Goal: Information Seeking & Learning: Learn about a topic

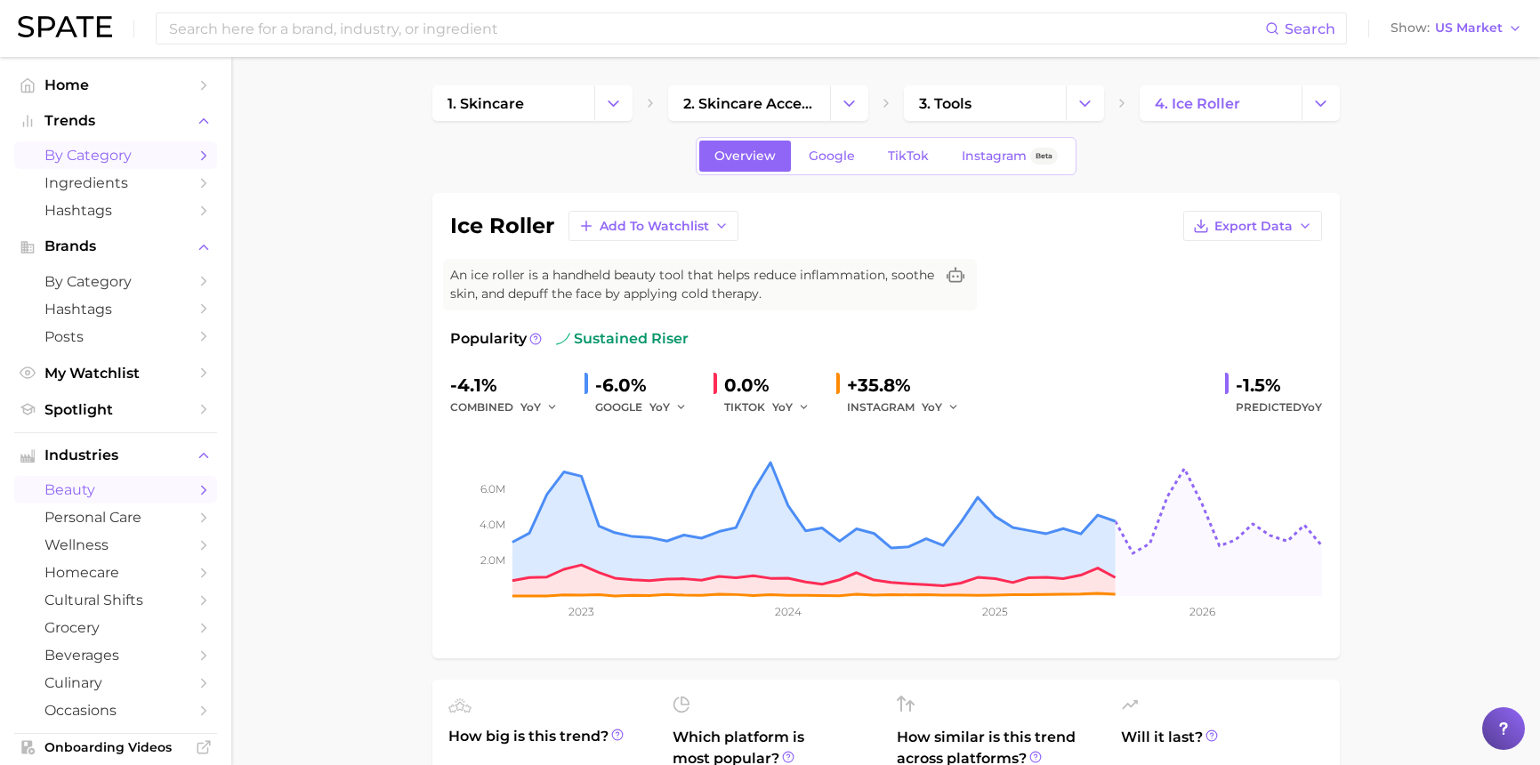
click at [76, 155] on span "by Category" at bounding box center [115, 155] width 142 height 17
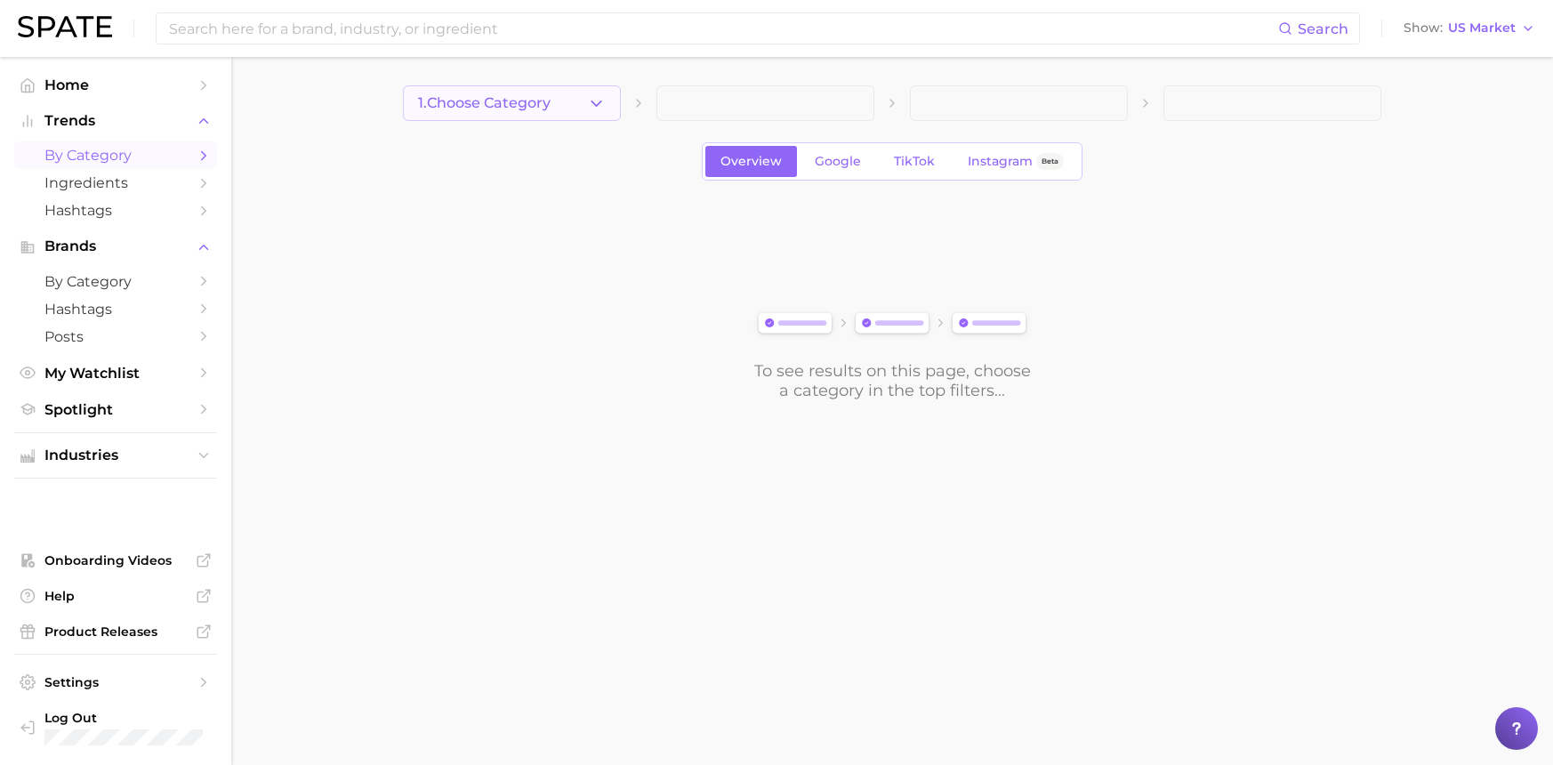
click at [608, 95] on button "1. Choose Category" at bounding box center [512, 103] width 218 height 36
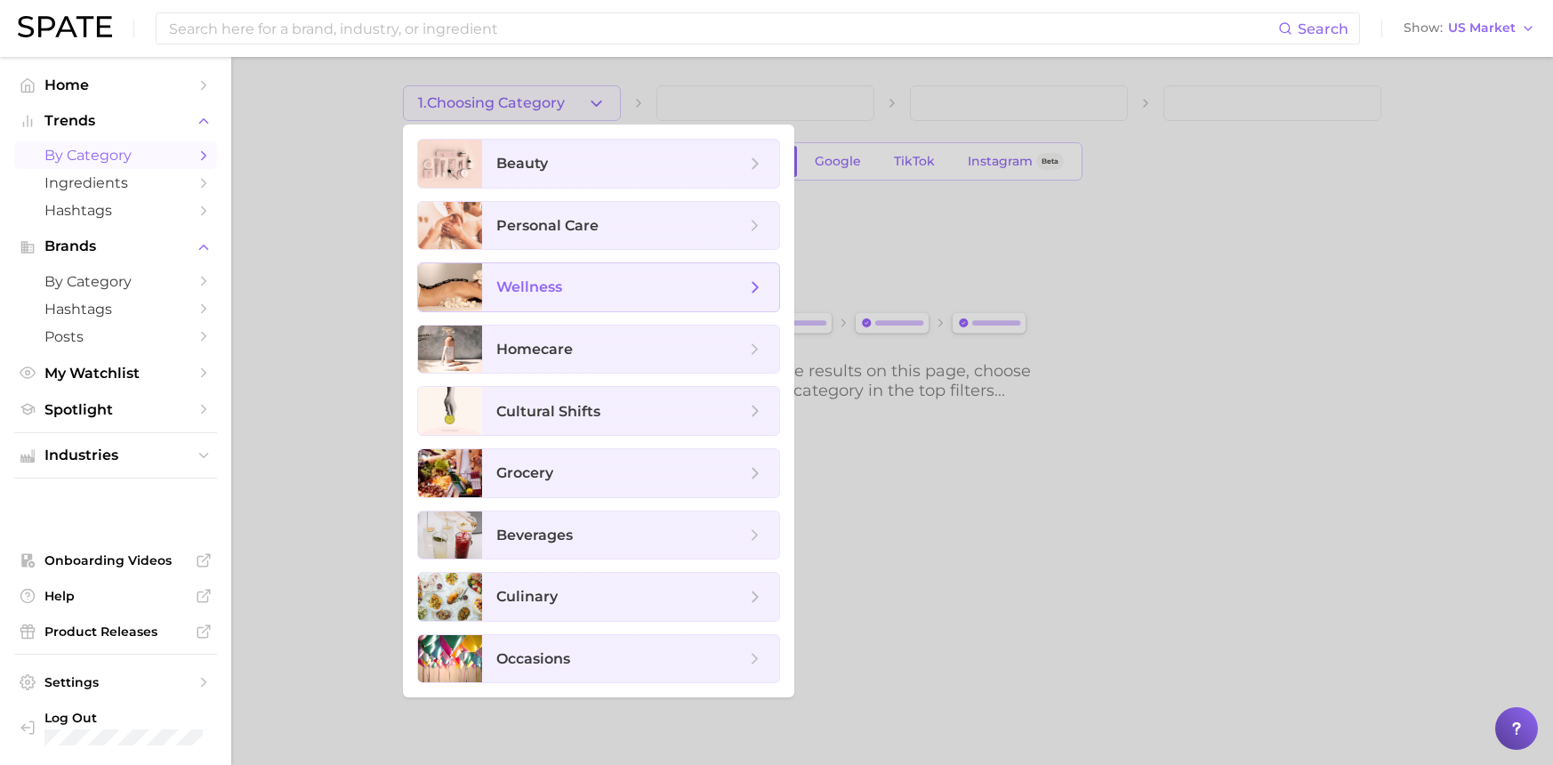
click at [598, 281] on span "wellness" at bounding box center [620, 287] width 249 height 20
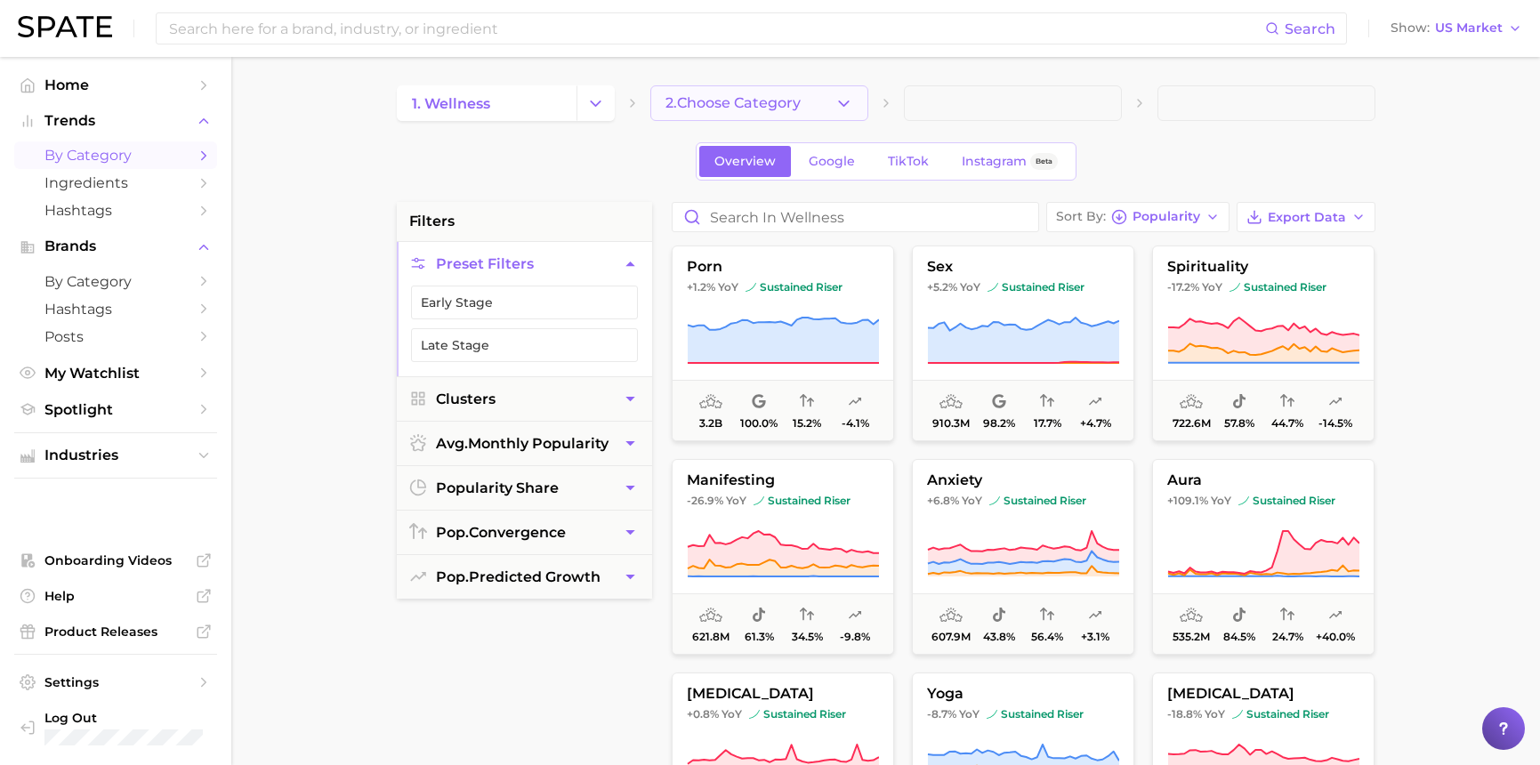
click at [832, 99] on button "2. Choose Category" at bounding box center [759, 103] width 218 height 36
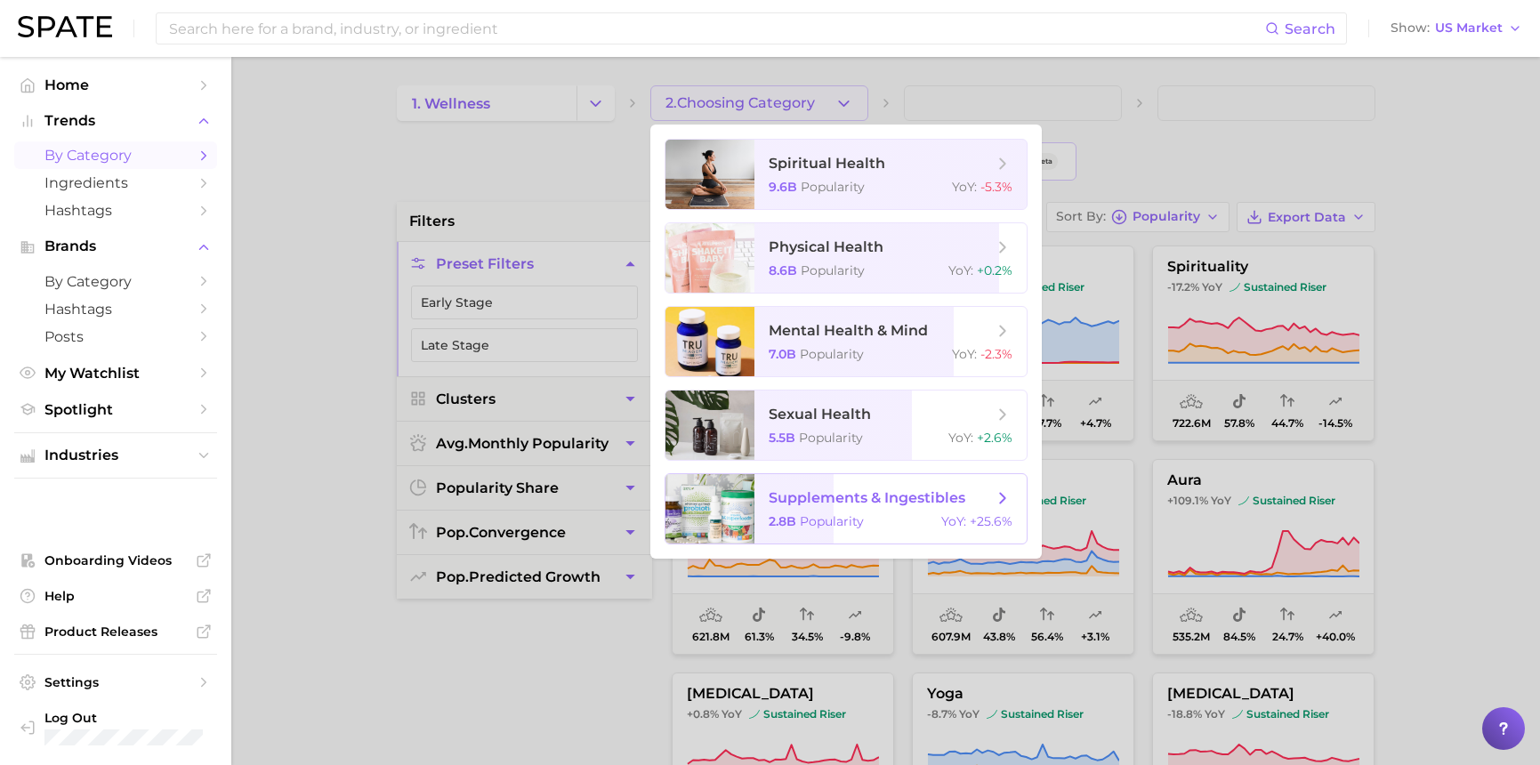
click at [896, 502] on span "supplements & ingestibles" at bounding box center [866, 497] width 197 height 17
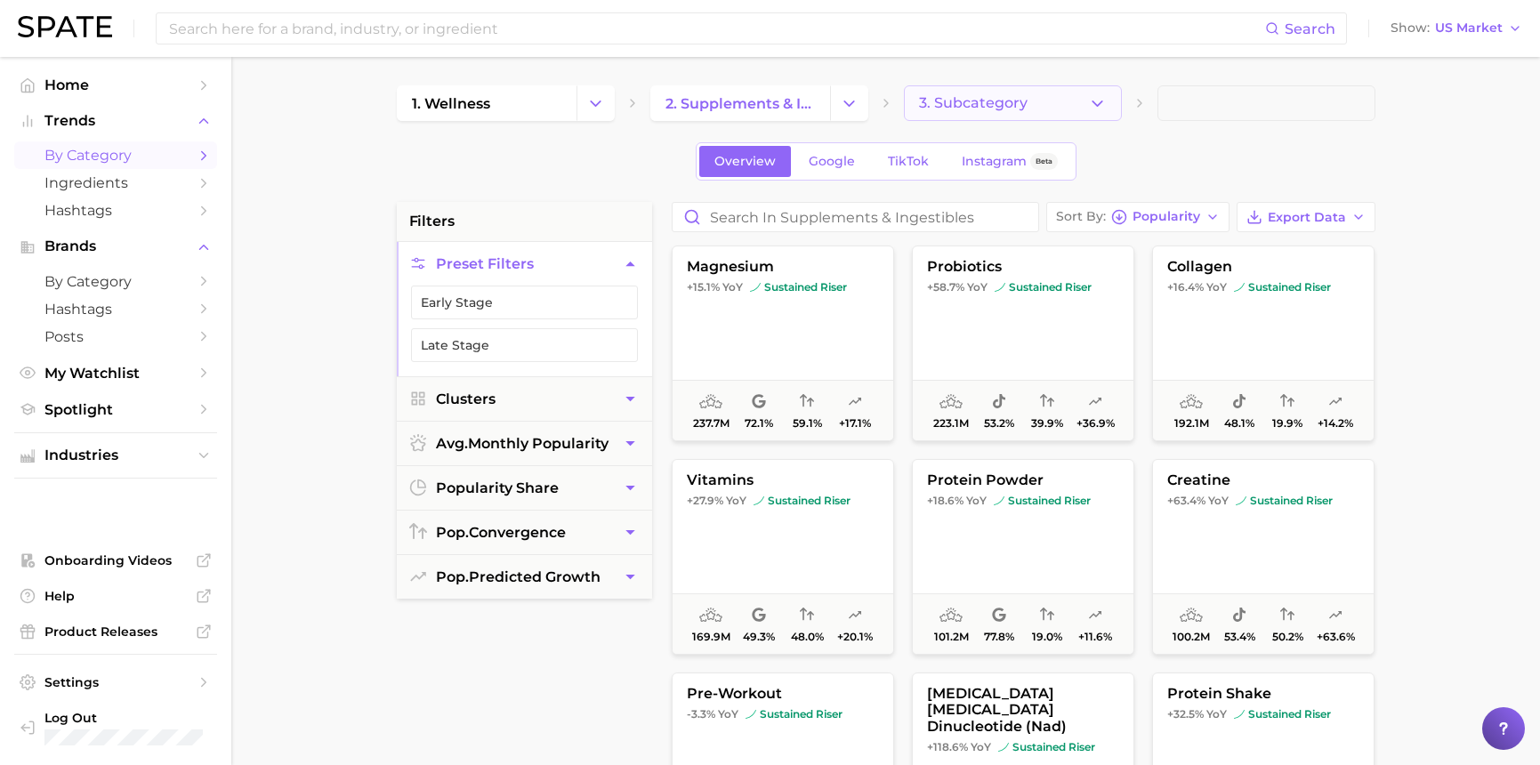
click at [1094, 109] on icon "button" at bounding box center [1097, 103] width 19 height 19
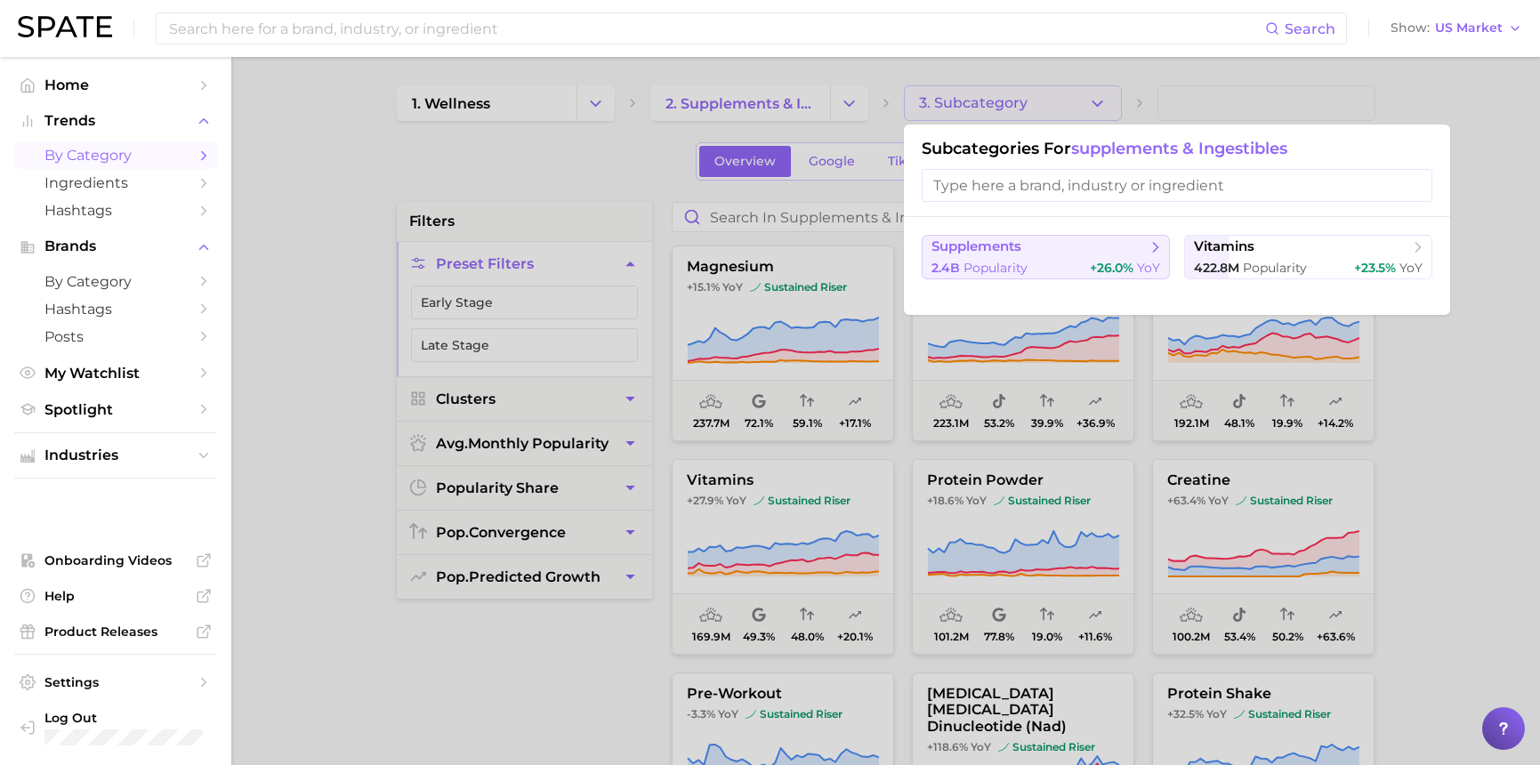
click at [1041, 253] on span "supplements" at bounding box center [1039, 247] width 216 height 18
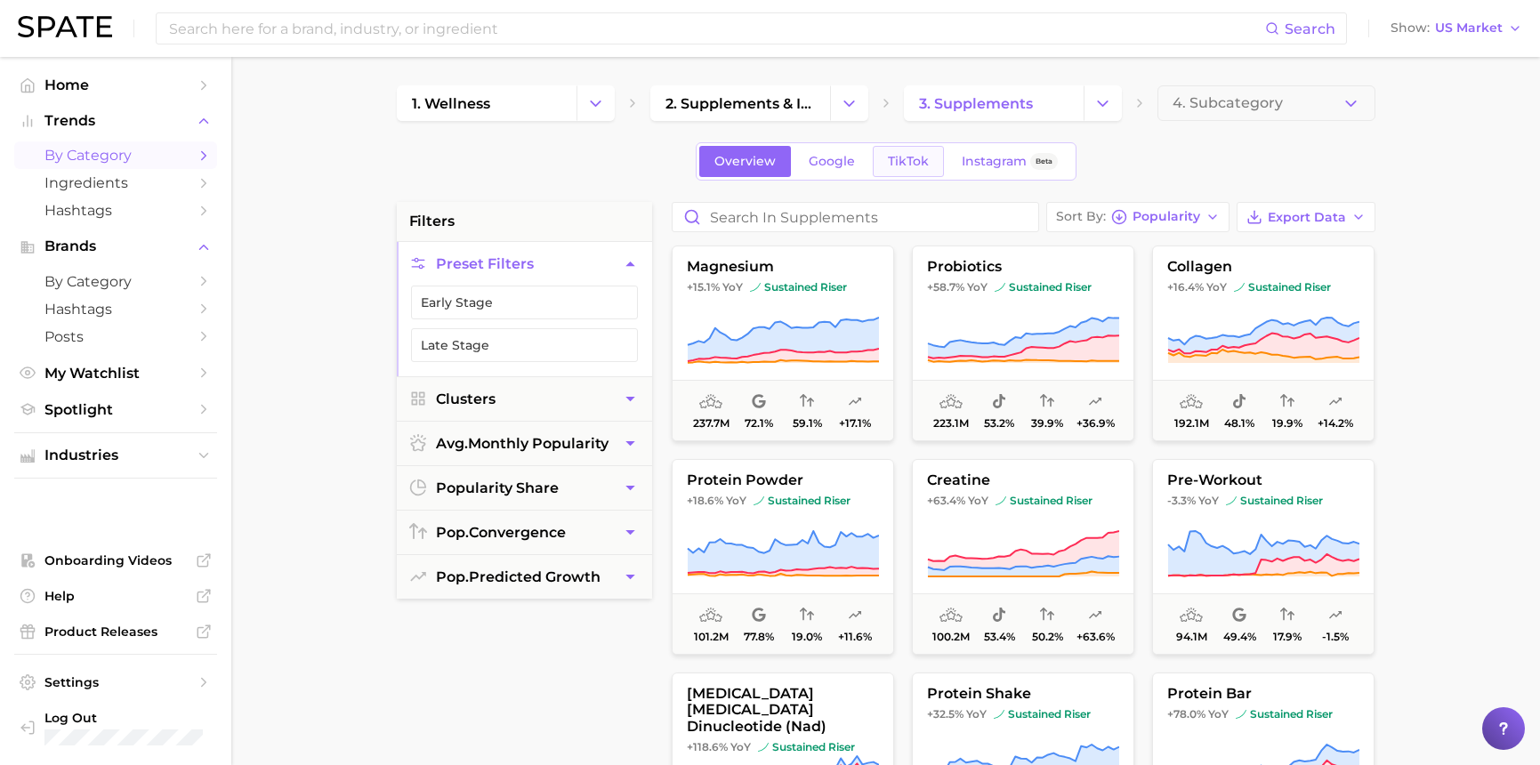
click at [924, 154] on span "TikTok" at bounding box center [908, 161] width 41 height 15
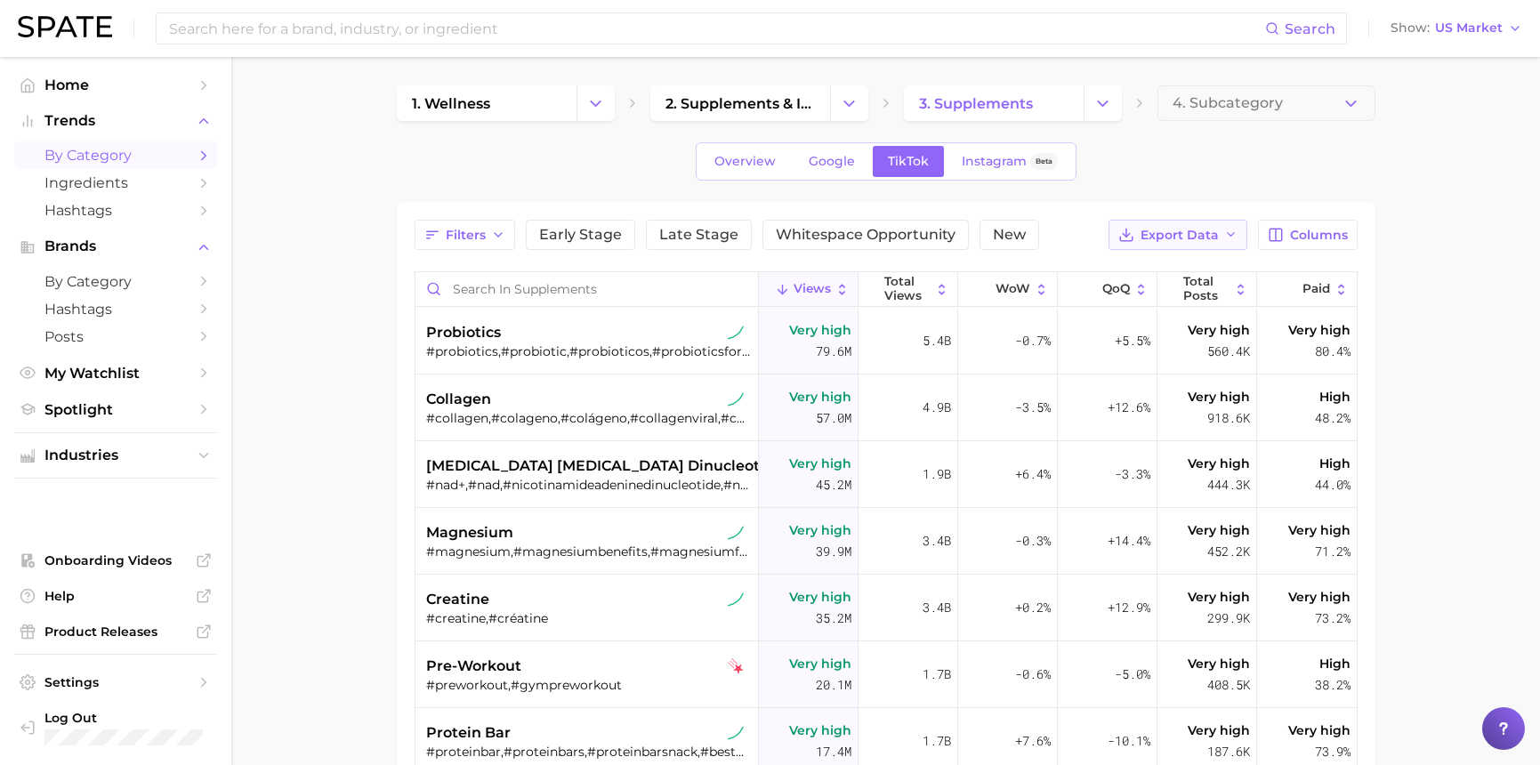
click at [1236, 235] on icon "button" at bounding box center [1231, 235] width 14 height 14
click at [1227, 204] on div "Filters Early Stage Late Stage Whitespace Opportunity New Export Data Table Dat…" at bounding box center [886, 628] width 978 height 852
click at [1310, 228] on span "Columns" at bounding box center [1319, 235] width 58 height 15
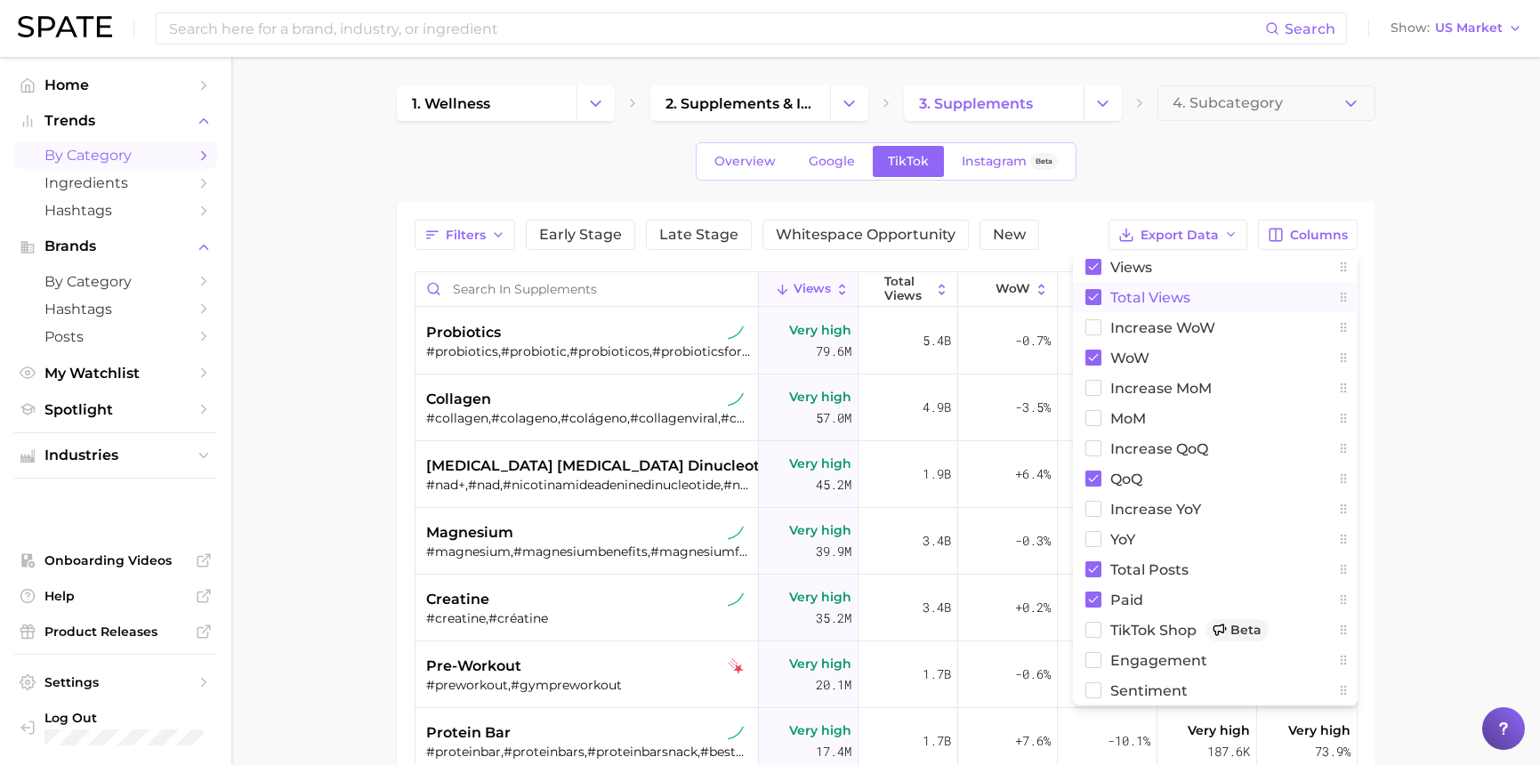
click at [1090, 299] on icon at bounding box center [1093, 296] width 10 height 7
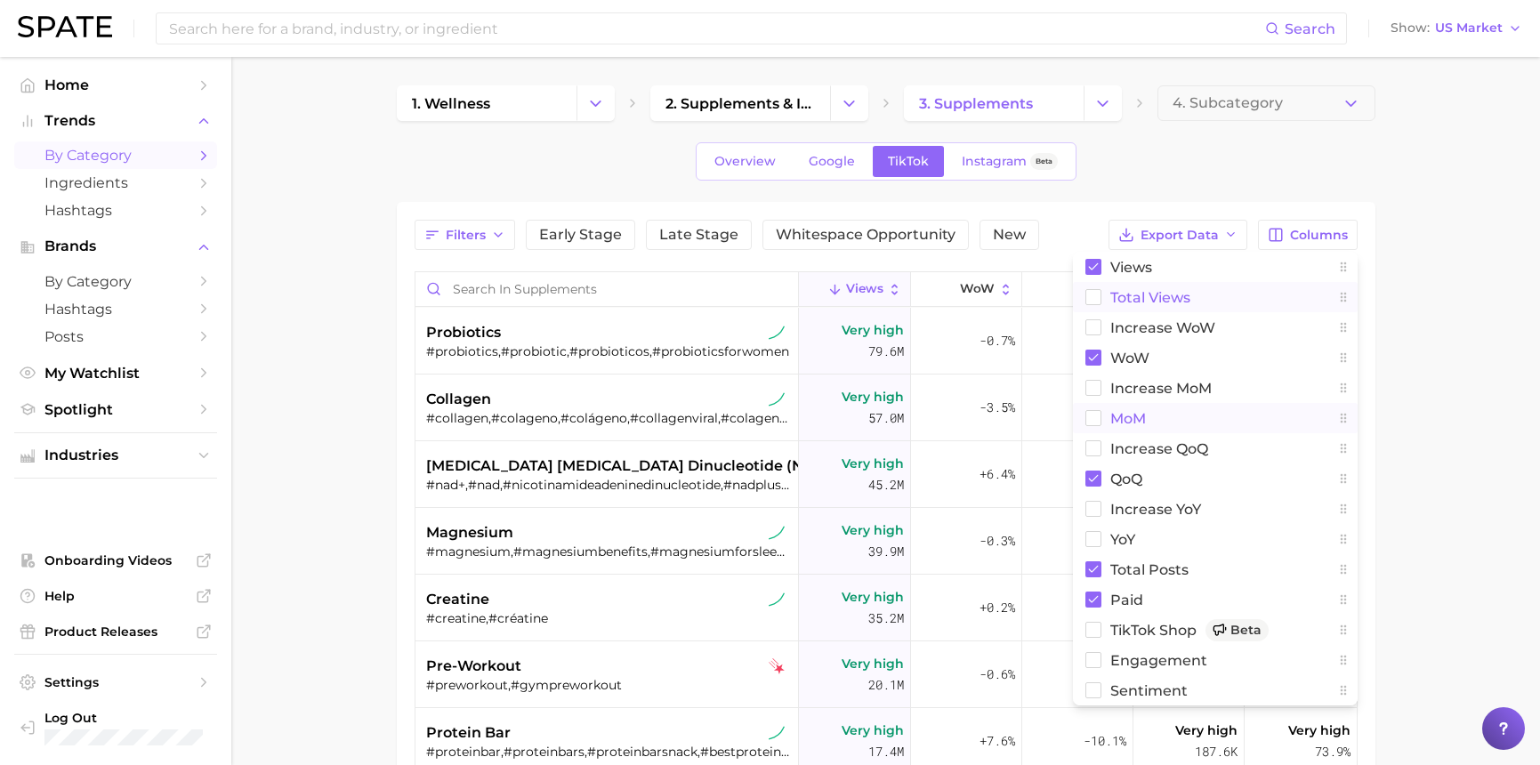
click at [1097, 419] on rect at bounding box center [1092, 418] width 15 height 15
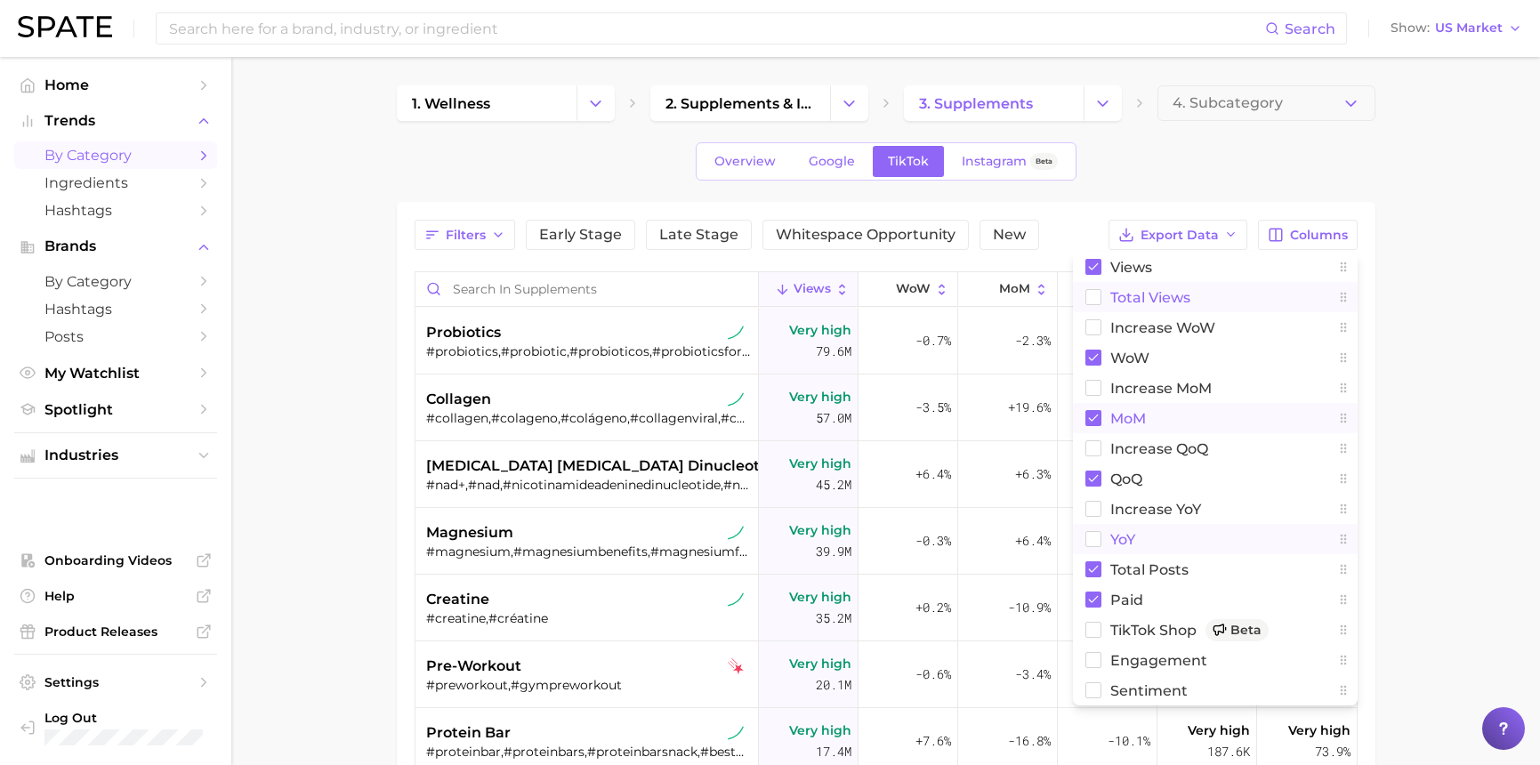
click at [1095, 541] on rect at bounding box center [1092, 539] width 15 height 15
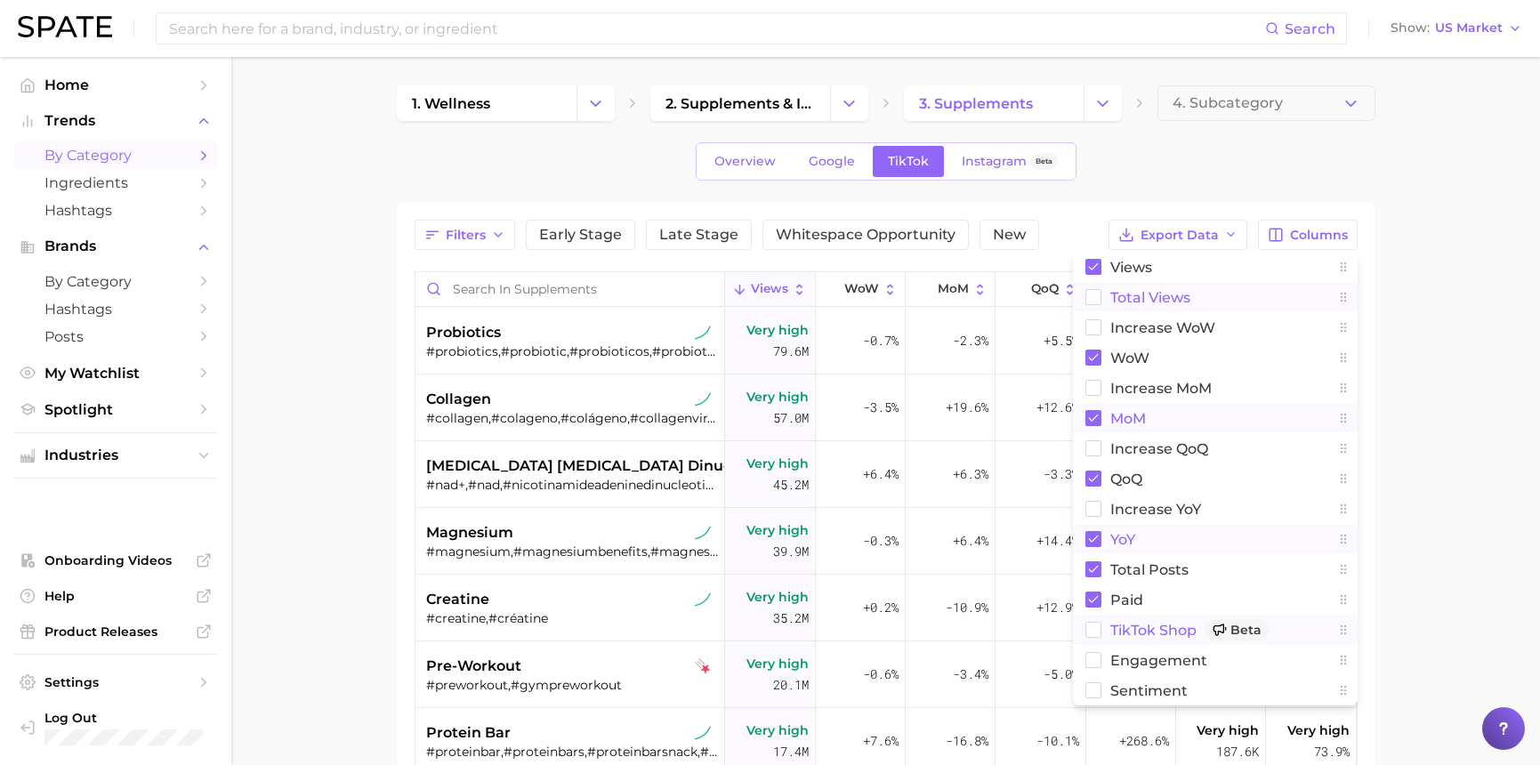
click at [1090, 636] on rect at bounding box center [1092, 630] width 15 height 15
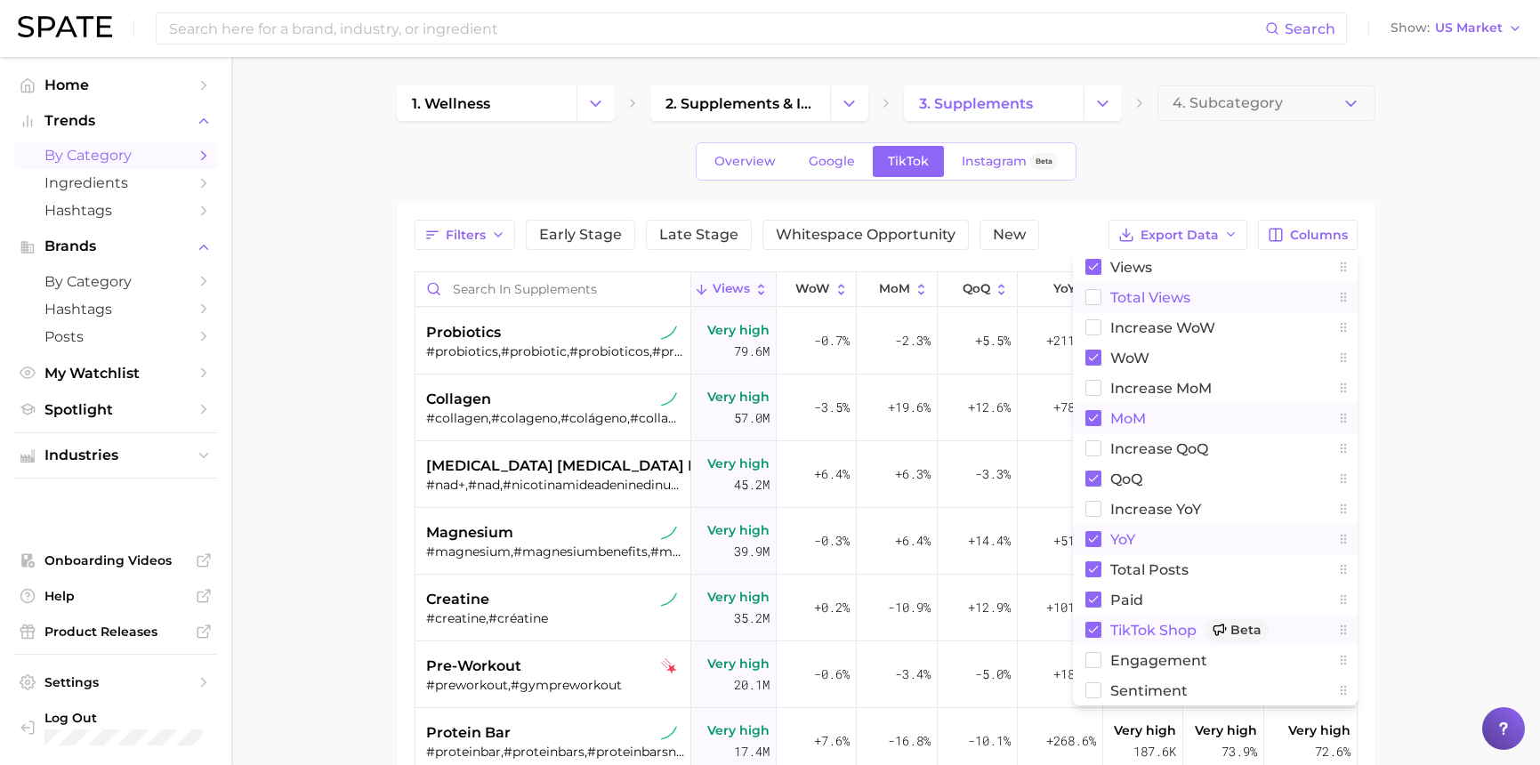
click at [1475, 391] on main "1. wellness 2. supplements & ingestibles 3. supplements 4. Subcategory Overview…" at bounding box center [885, 600] width 1308 height 1086
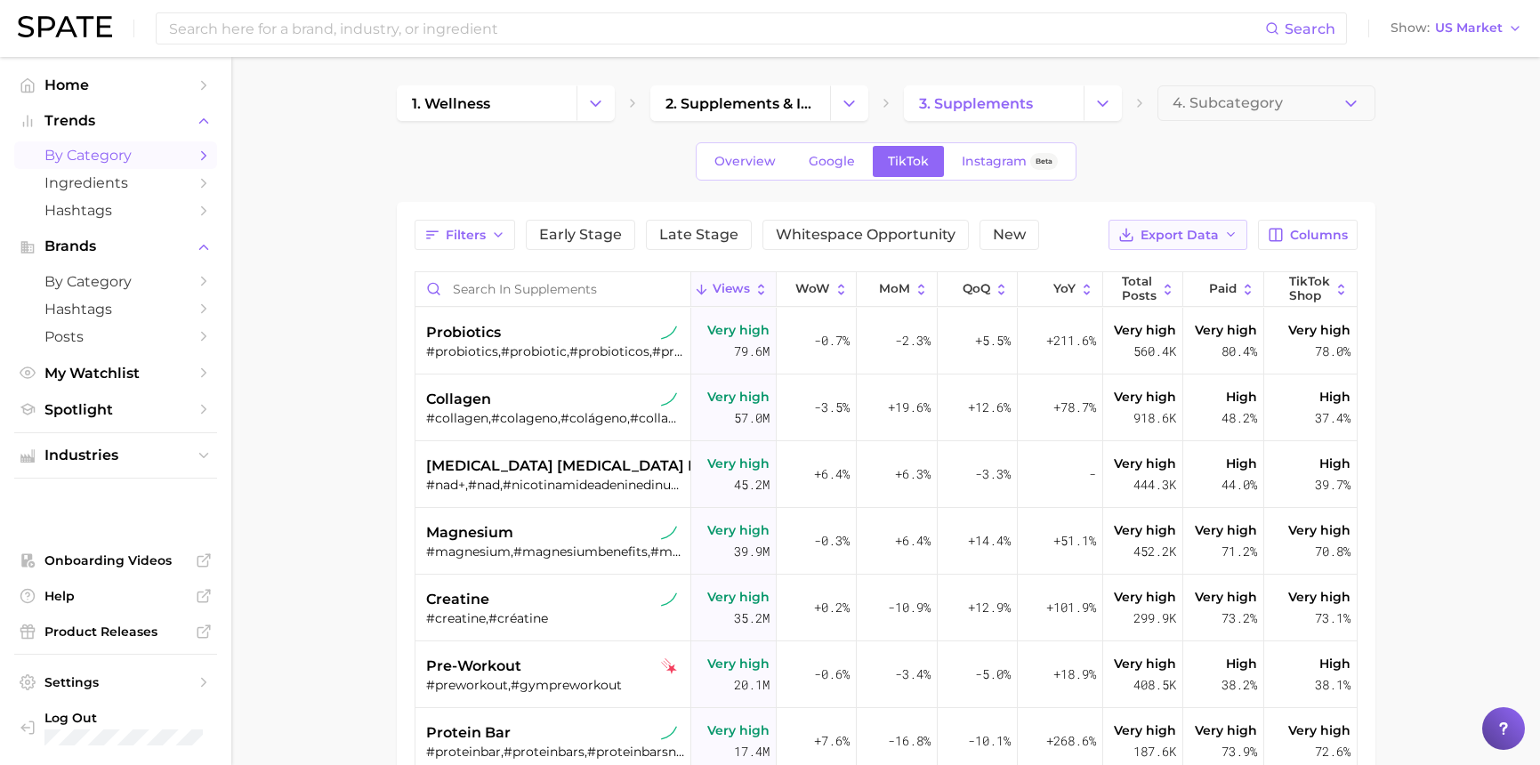
click at [1198, 228] on span "Export Data" at bounding box center [1179, 235] width 78 height 15
click at [1191, 269] on button "Table Data CSV" at bounding box center [1149, 268] width 196 height 32
click at [582, 106] on button "Change Category" at bounding box center [595, 103] width 38 height 36
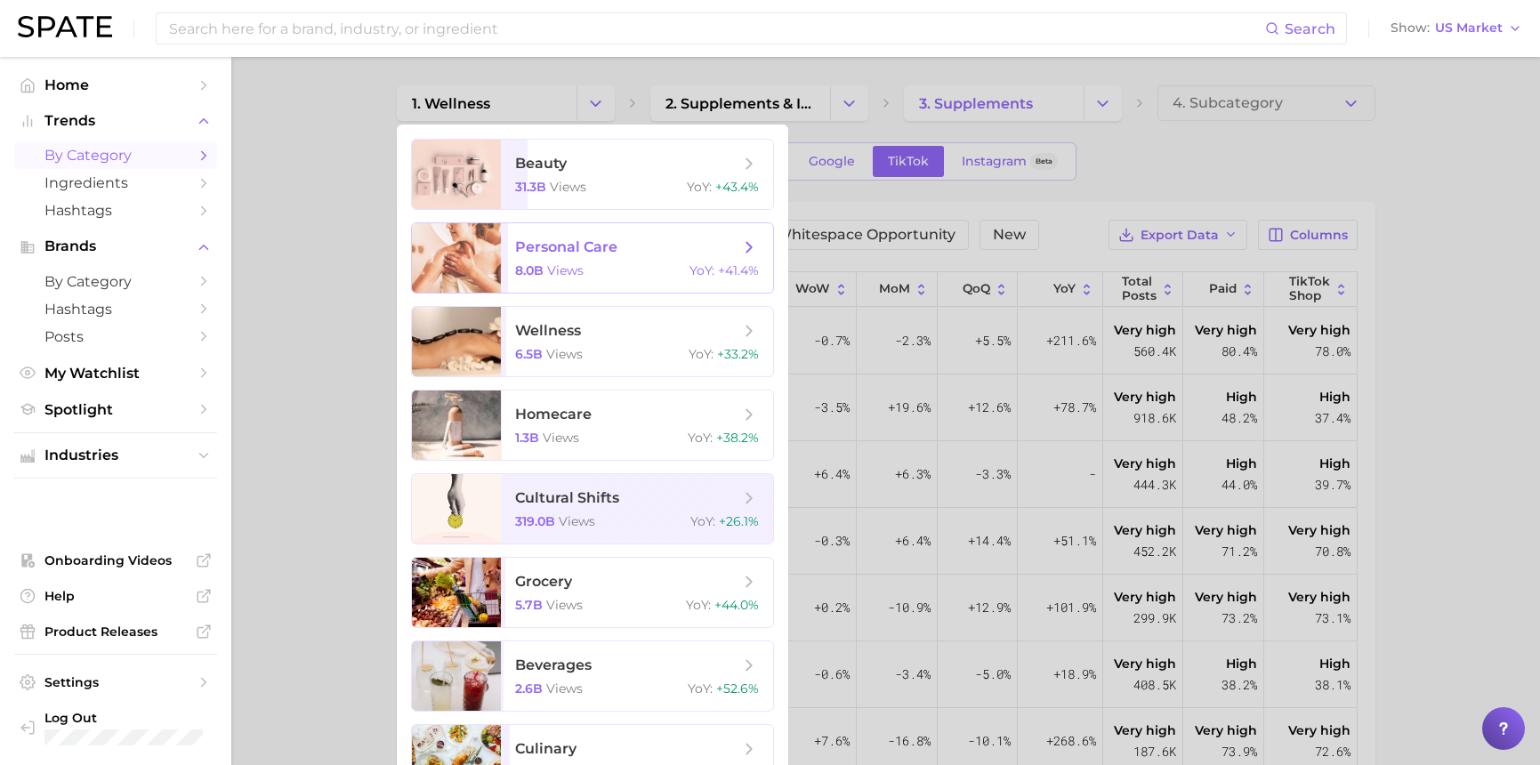
click at [592, 277] on div "8.0b views YoY : +41.4%" at bounding box center [637, 270] width 244 height 16
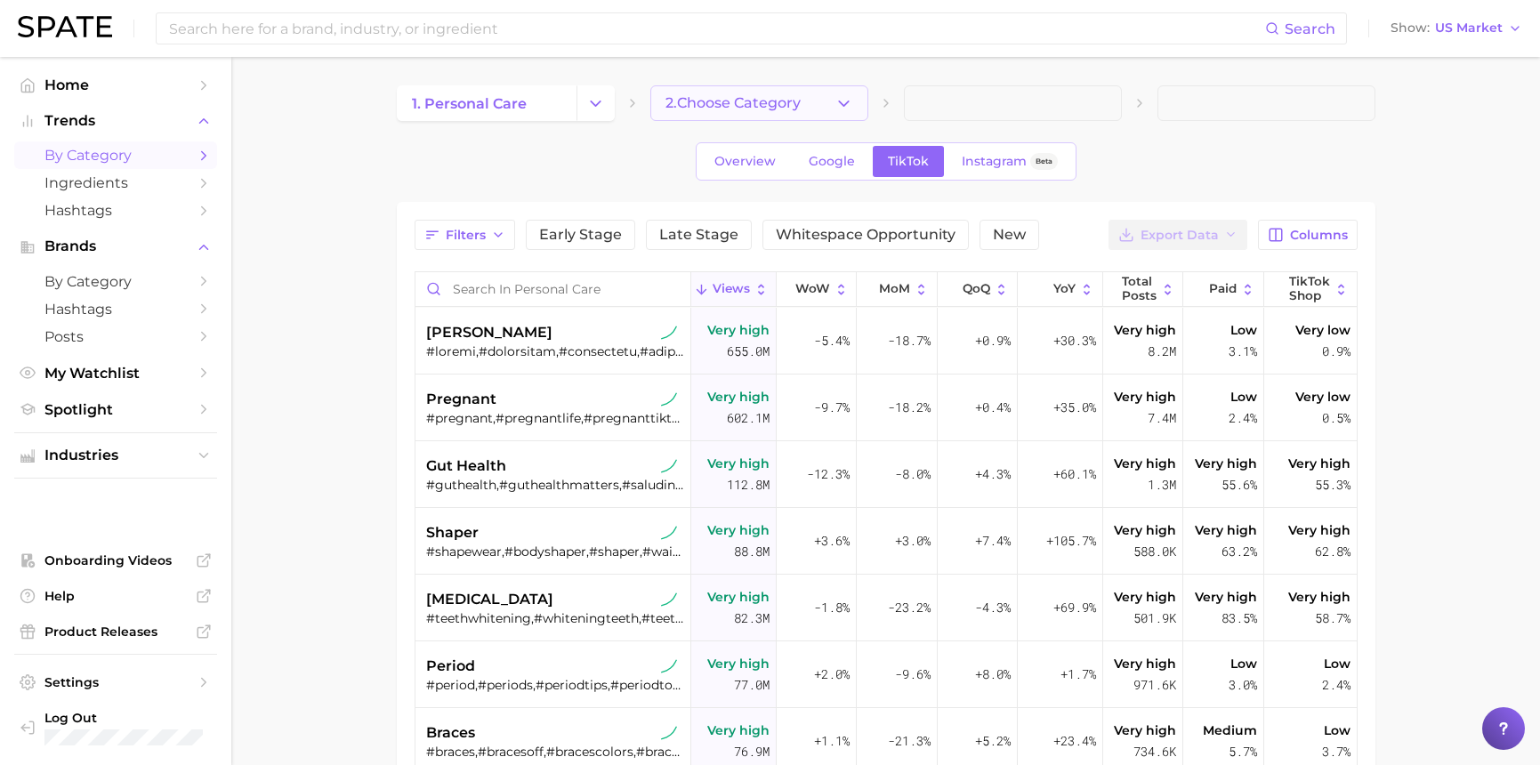
click at [847, 109] on icon "button" at bounding box center [843, 103] width 19 height 19
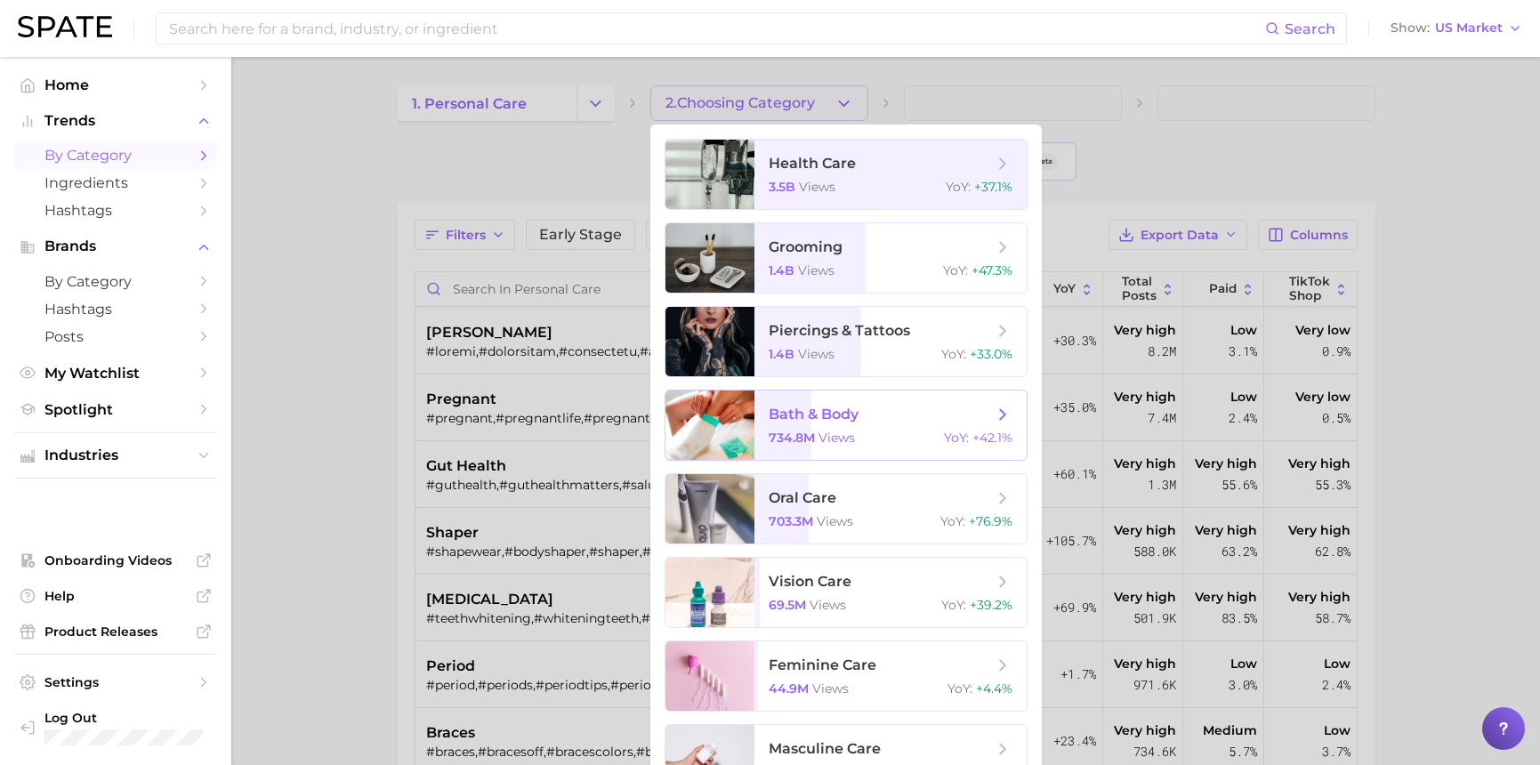
click at [888, 416] on span "bath & body" at bounding box center [880, 415] width 224 height 20
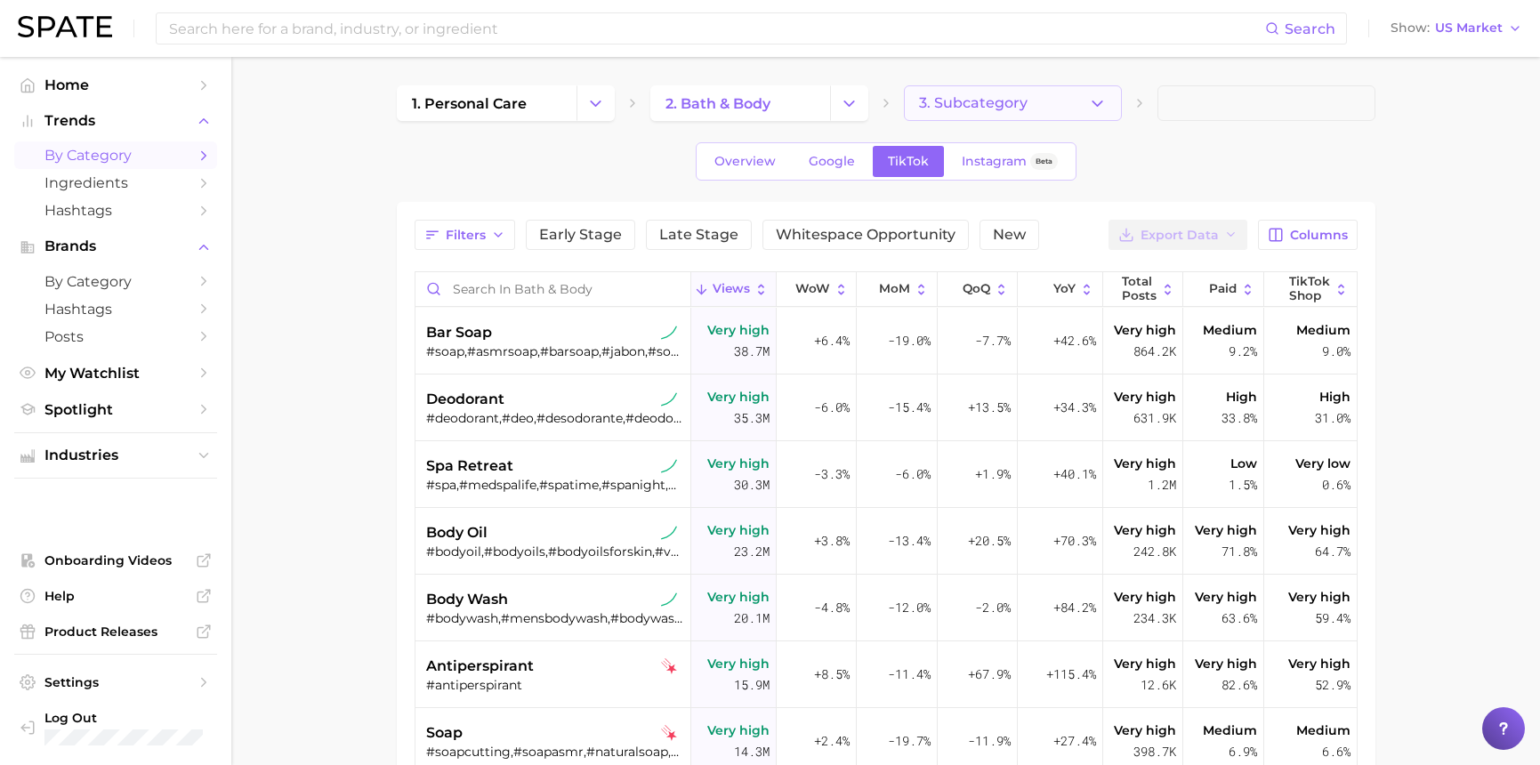
click at [1105, 101] on icon "button" at bounding box center [1097, 103] width 19 height 19
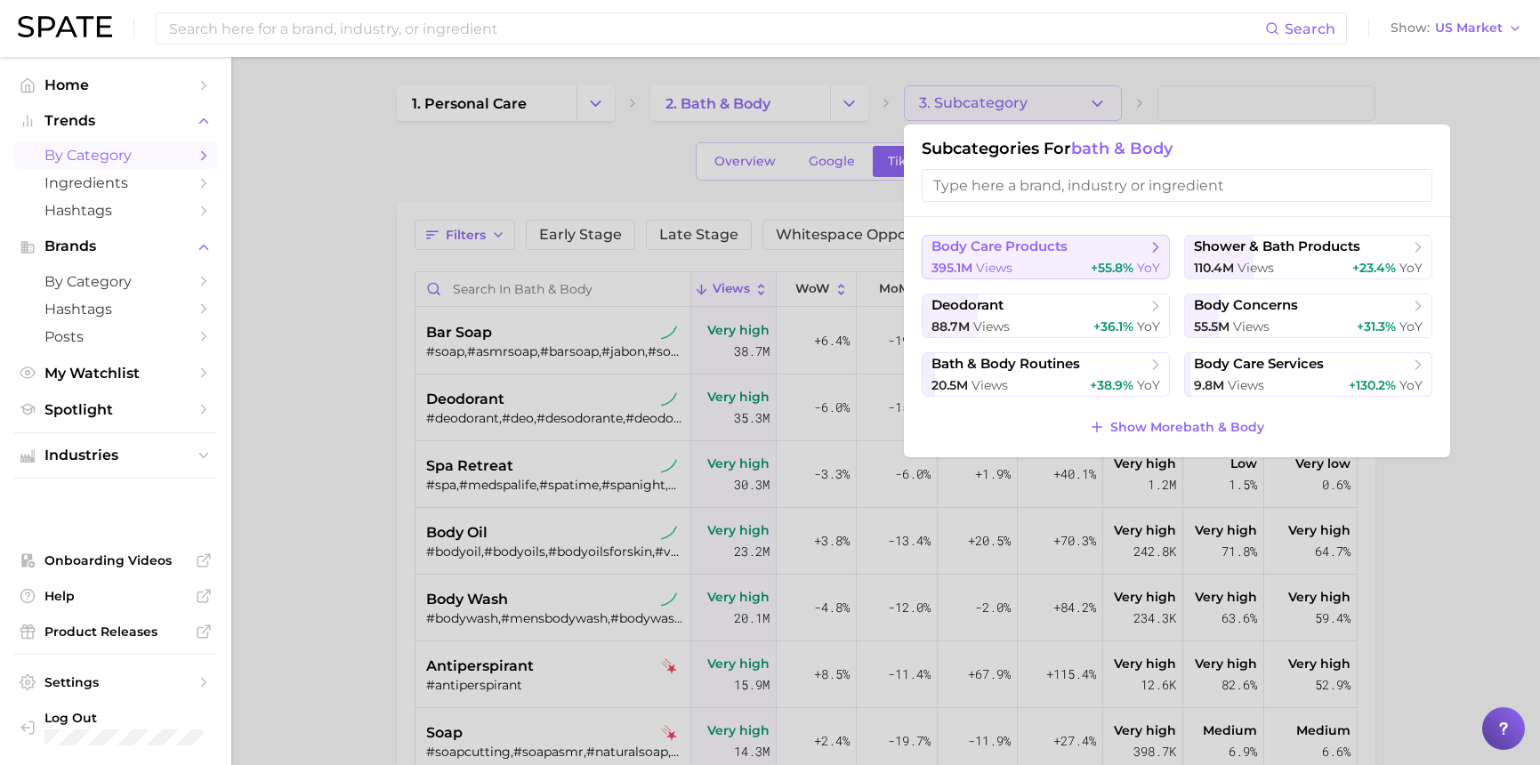
click at [1063, 269] on div "395.1m views +55.8% YoY" at bounding box center [1045, 268] width 229 height 17
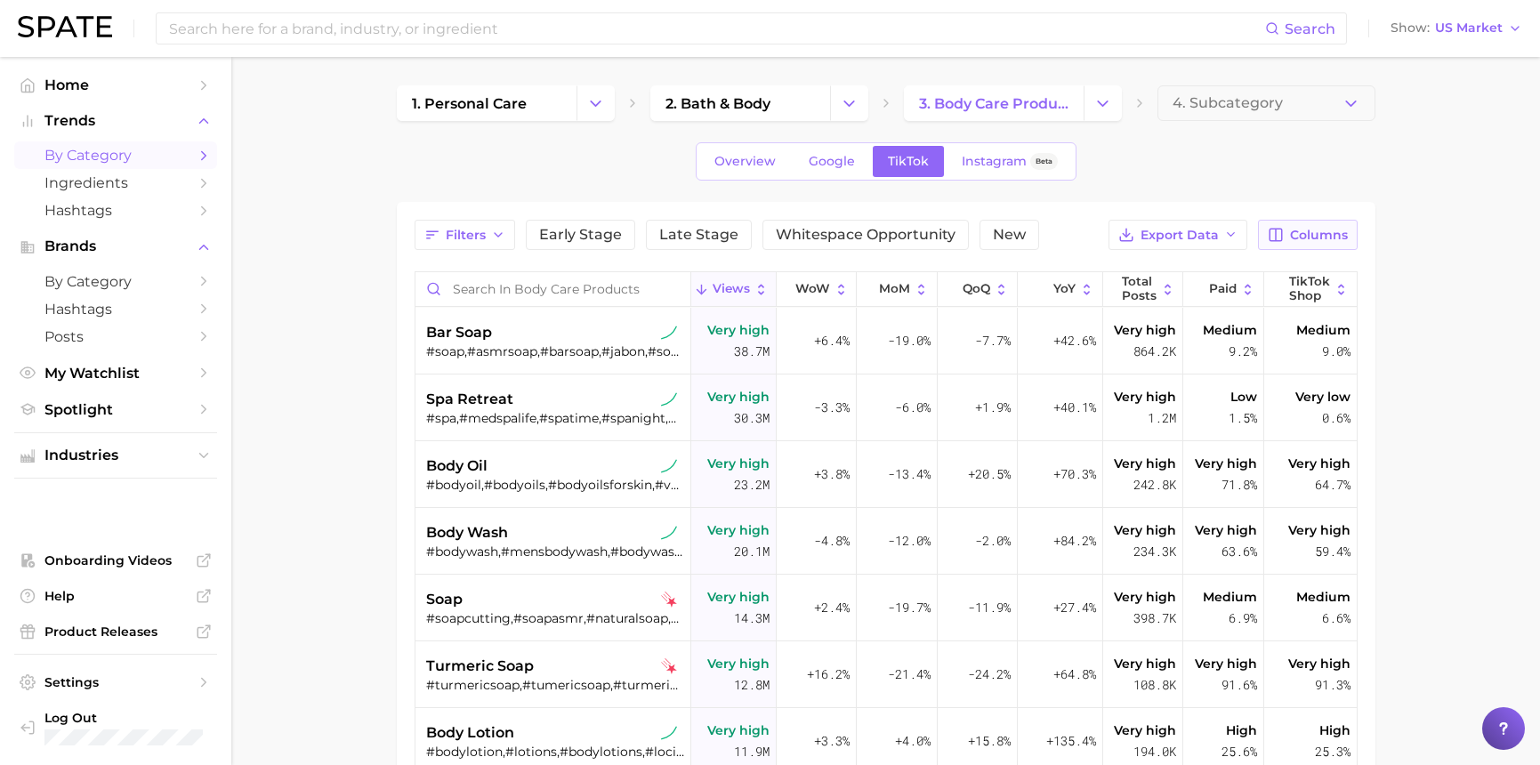
click at [1310, 228] on span "Columns" at bounding box center [1319, 235] width 58 height 15
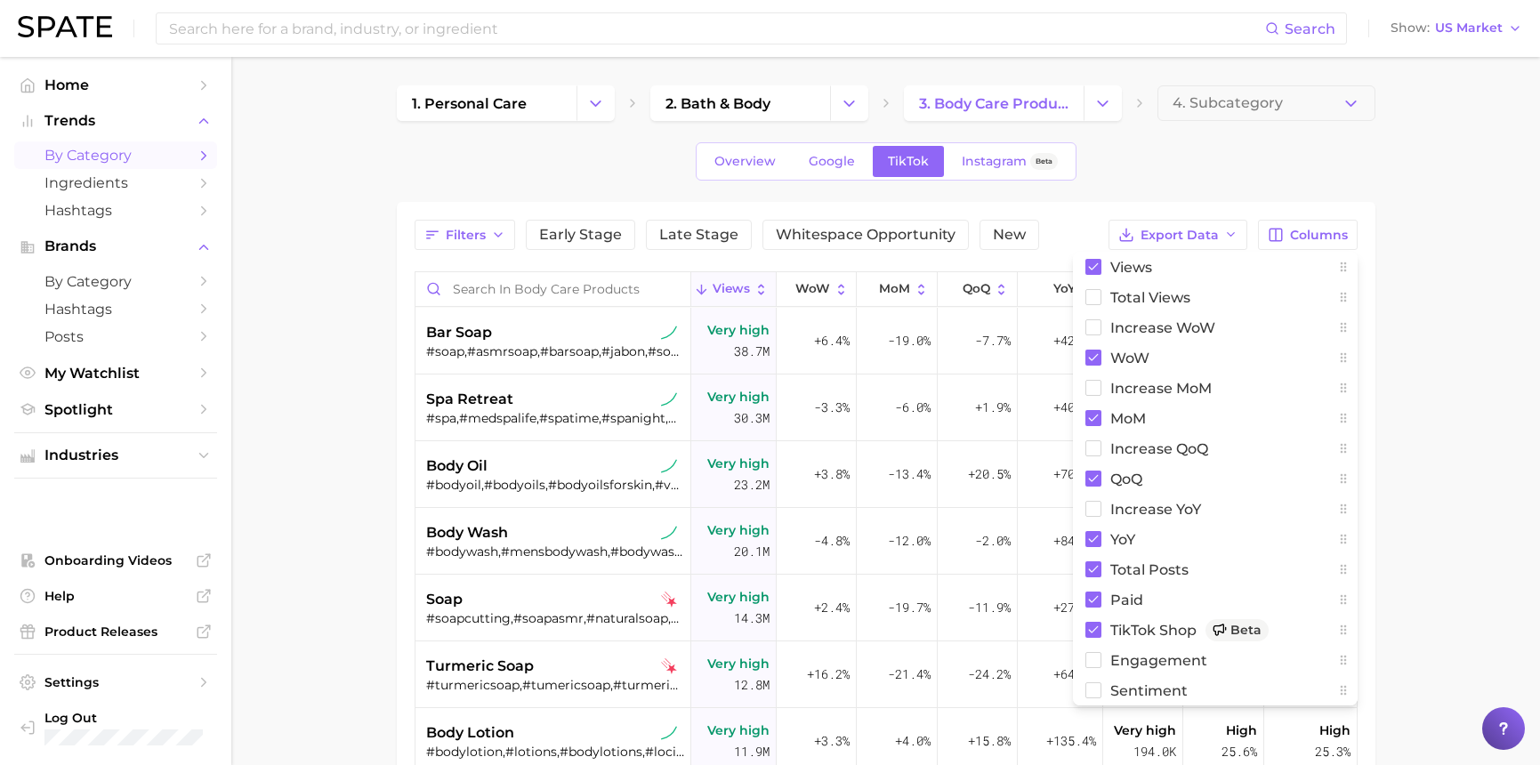
click at [1327, 158] on div "Overview Google TikTok Instagram Beta" at bounding box center [886, 161] width 978 height 38
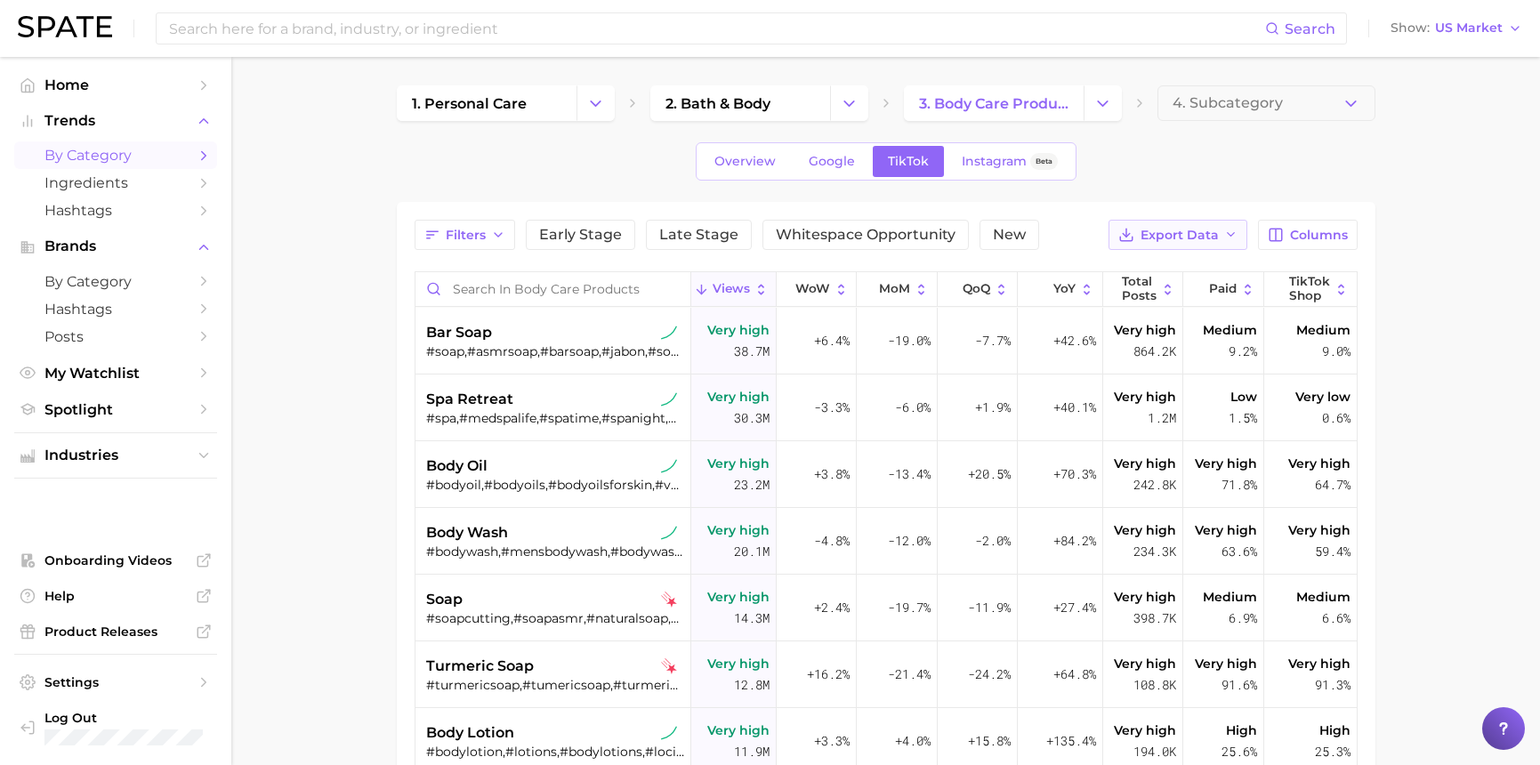
click at [1229, 232] on icon "button" at bounding box center [1231, 235] width 14 height 14
click at [1204, 266] on button "Table Data CSV" at bounding box center [1149, 268] width 196 height 32
click at [840, 109] on icon "Change Category" at bounding box center [849, 103] width 19 height 19
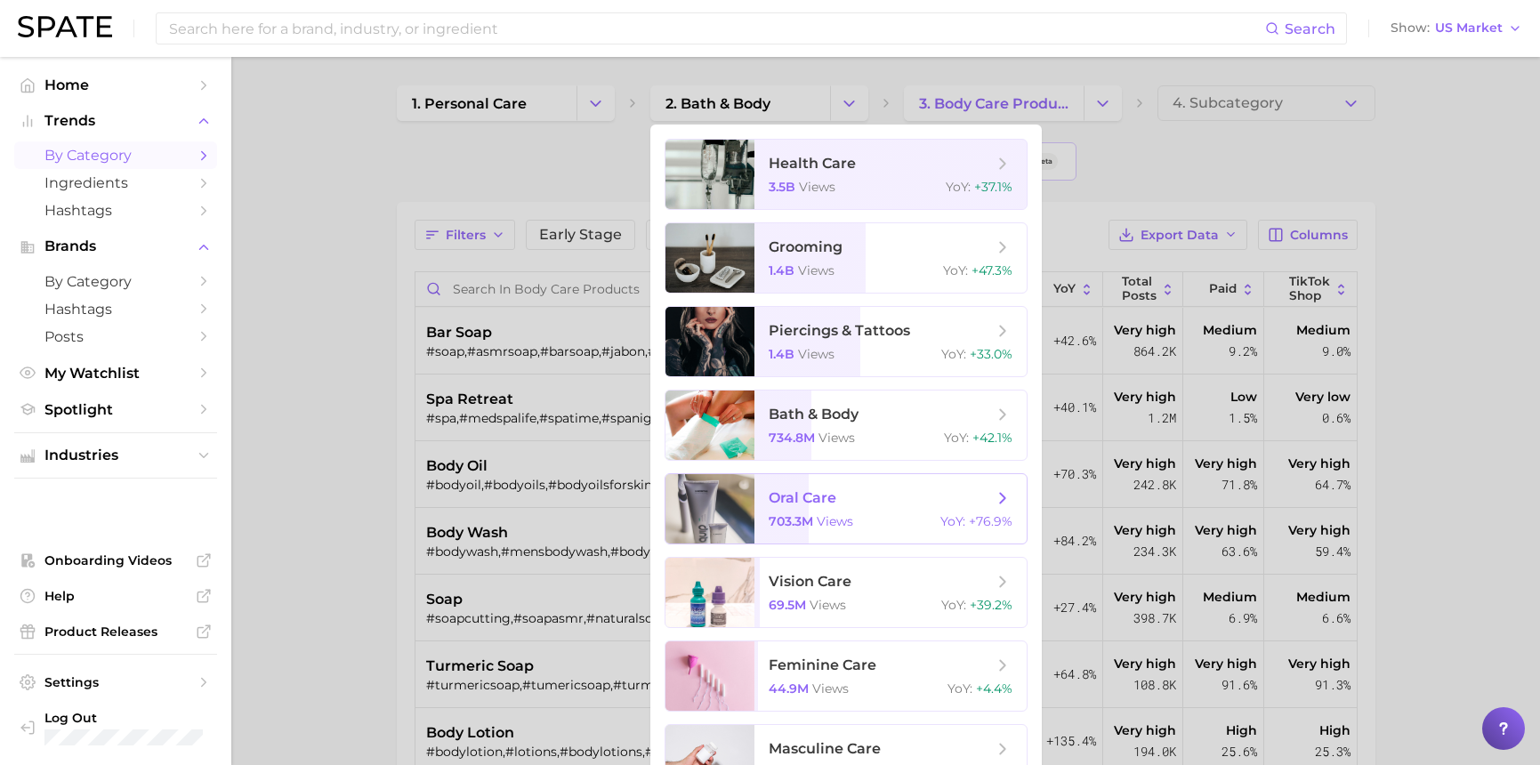
click at [888, 483] on span "oral care 703.3m views YoY : +76.9%" at bounding box center [890, 508] width 272 height 69
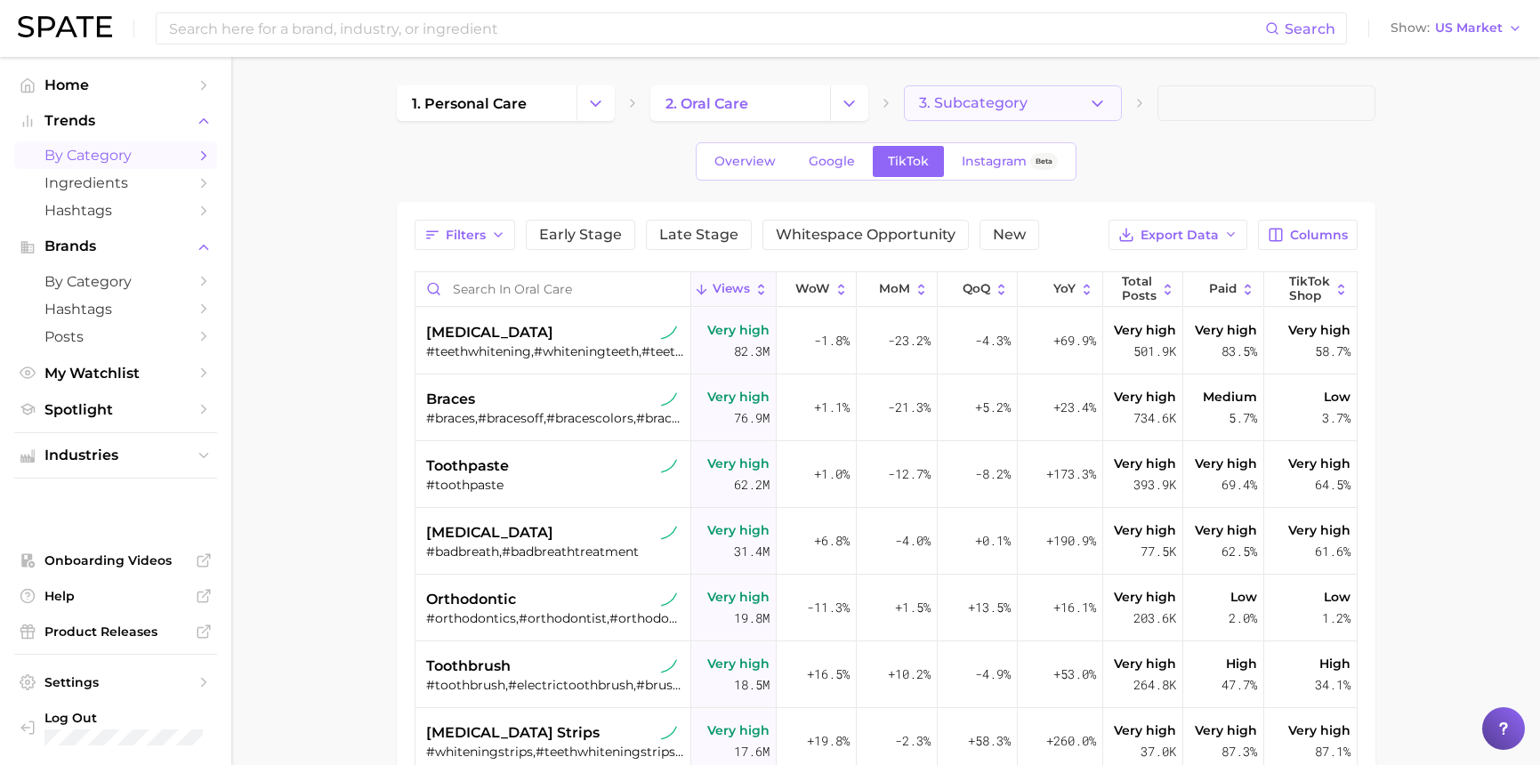
click at [1076, 100] on button "3. Subcategory" at bounding box center [1013, 103] width 218 height 36
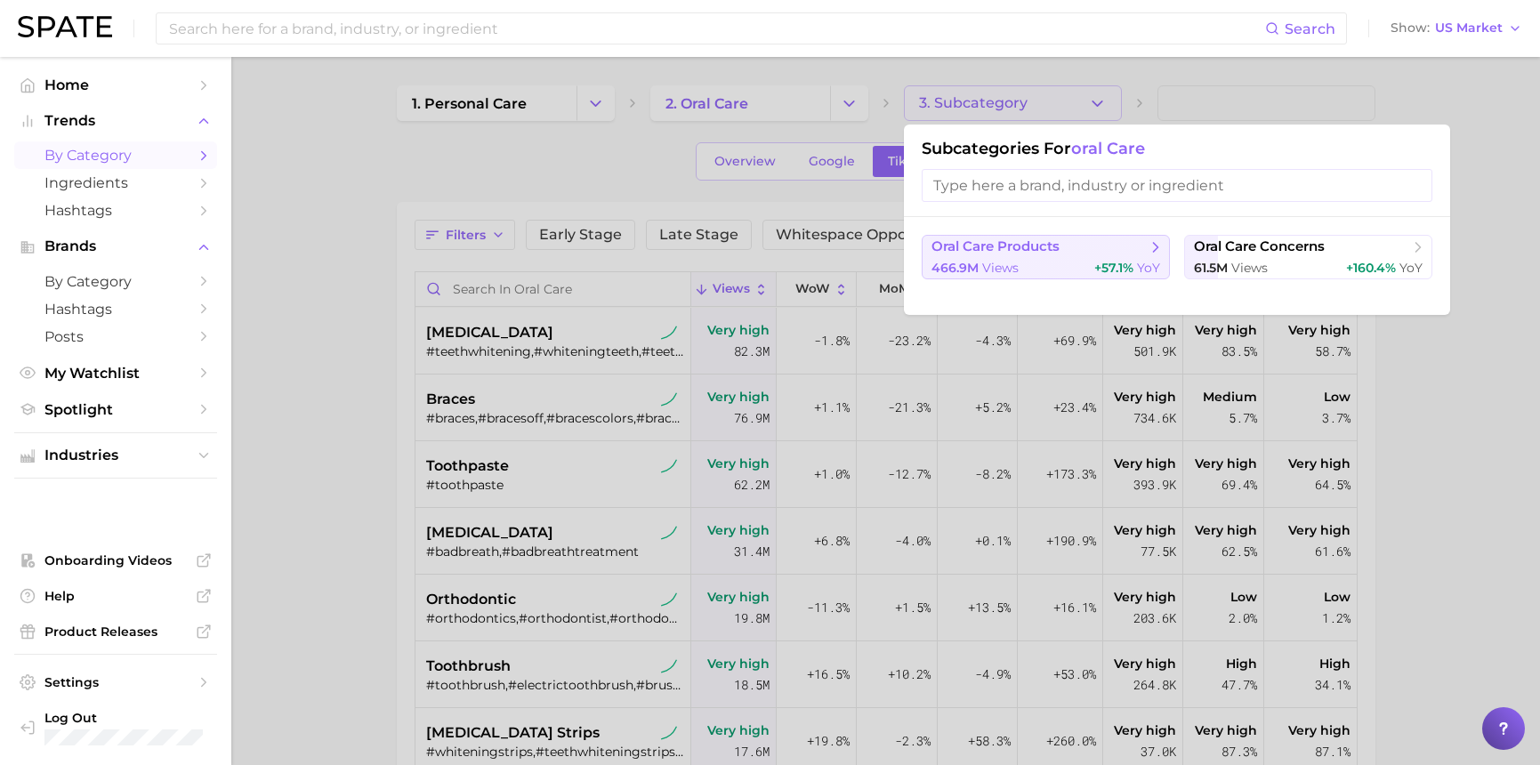
click at [1054, 261] on div "466.9m views +57.1% YoY" at bounding box center [1045, 268] width 229 height 17
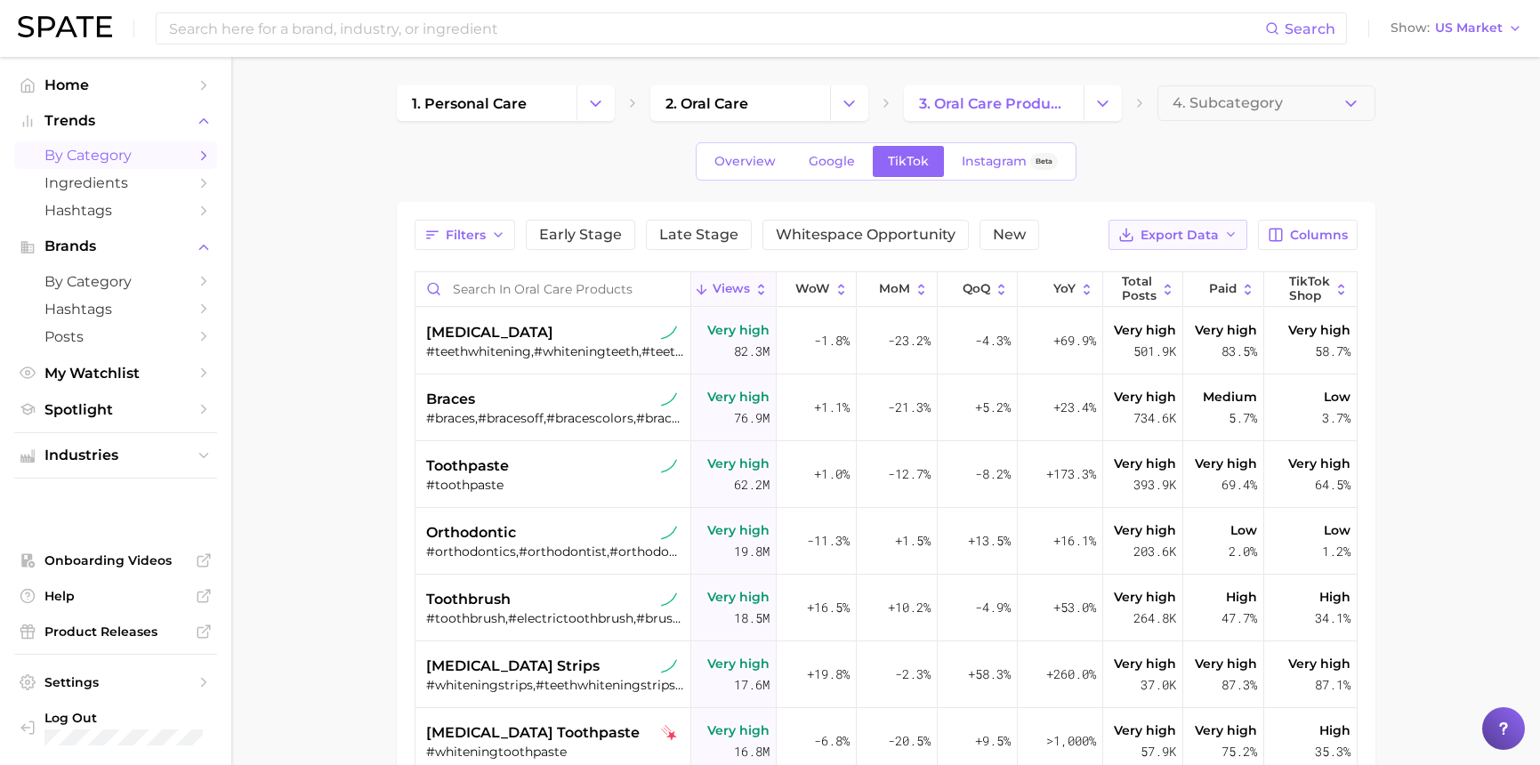
click at [1159, 241] on span "Export Data" at bounding box center [1179, 235] width 78 height 15
click at [1168, 269] on span "Table Data CSV" at bounding box center [1131, 268] width 98 height 15
click at [843, 109] on icon "Change Category" at bounding box center [849, 103] width 19 height 19
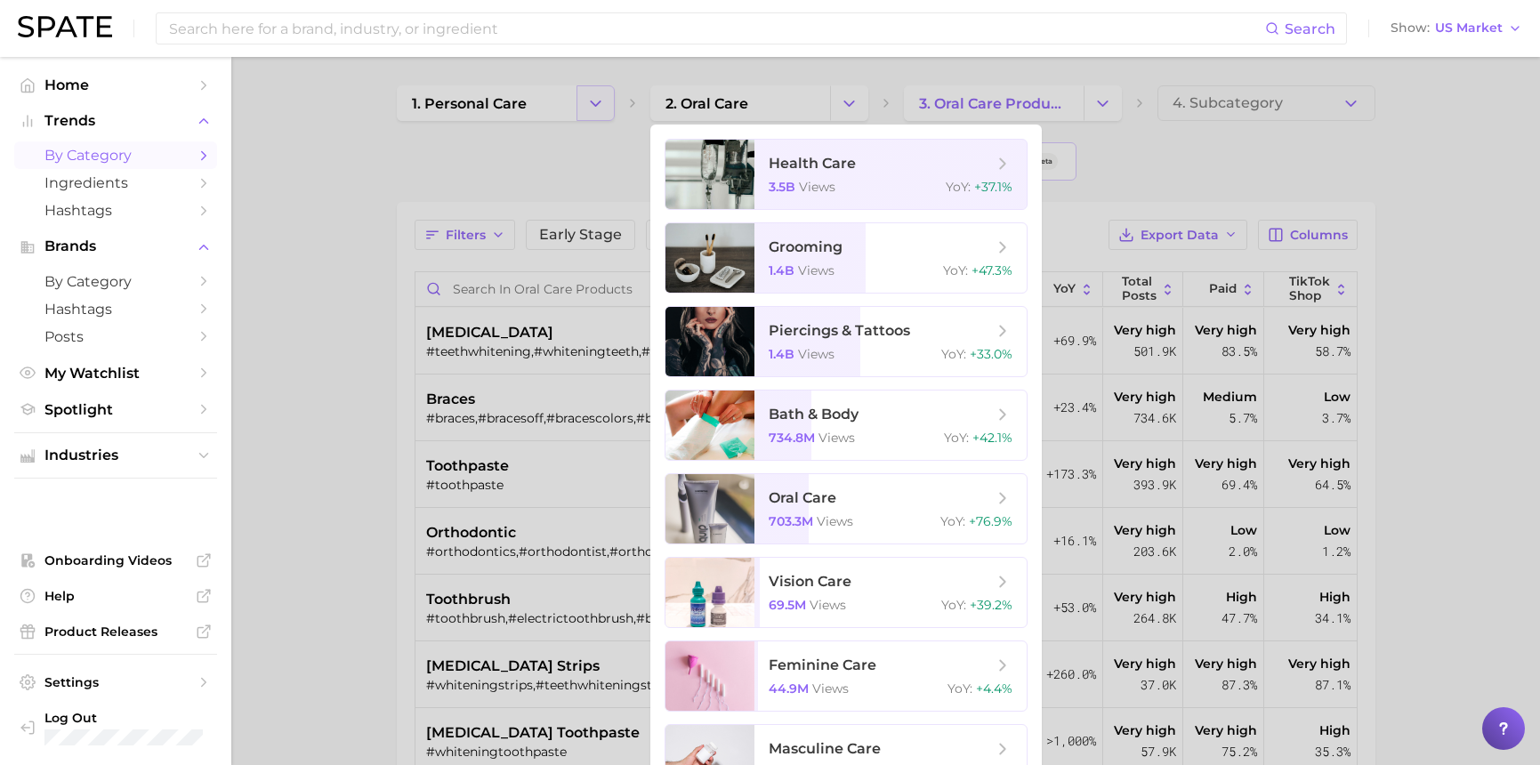
click at [604, 93] on div at bounding box center [770, 382] width 1540 height 765
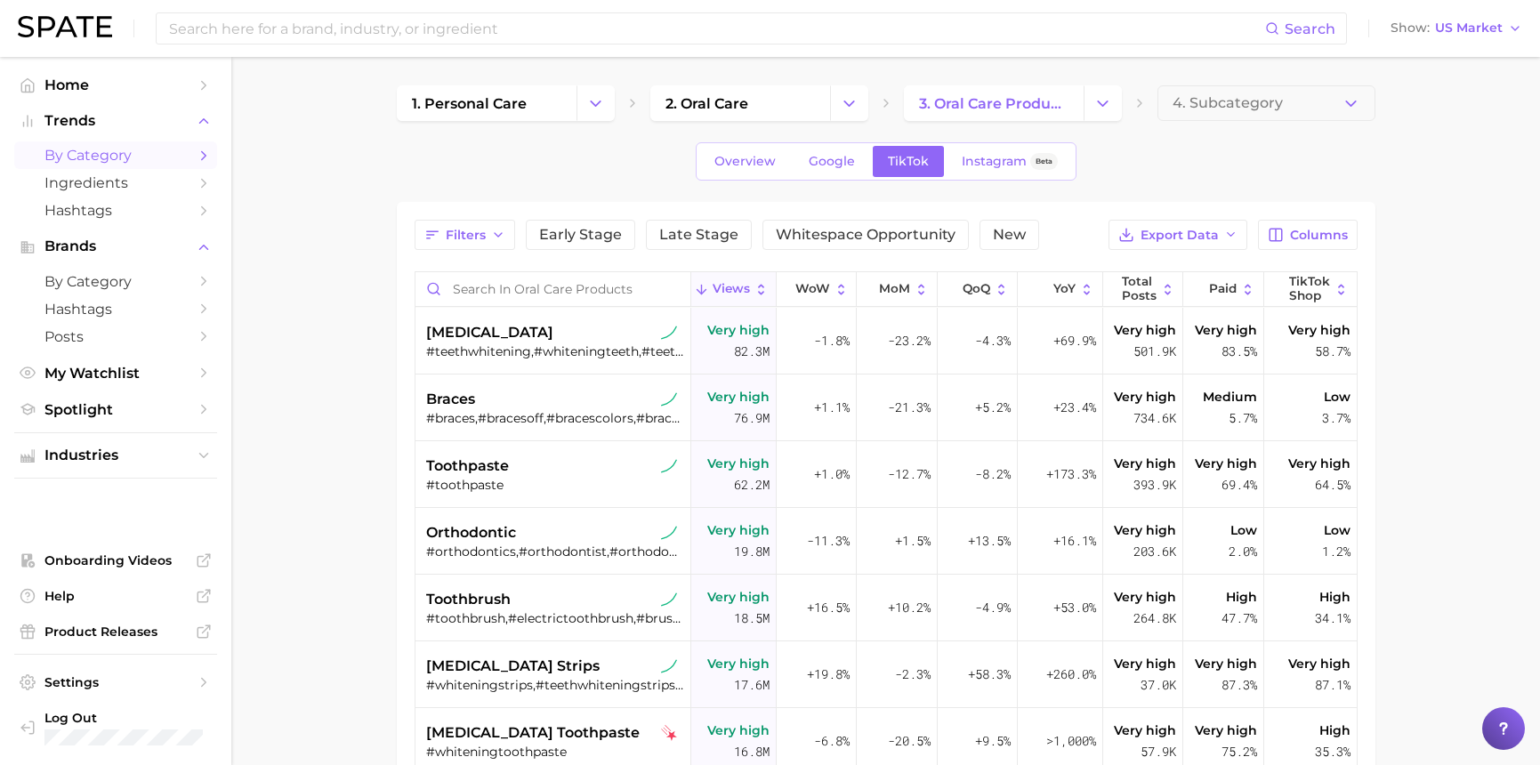
click at [604, 93] on button "Change Category" at bounding box center [595, 103] width 38 height 36
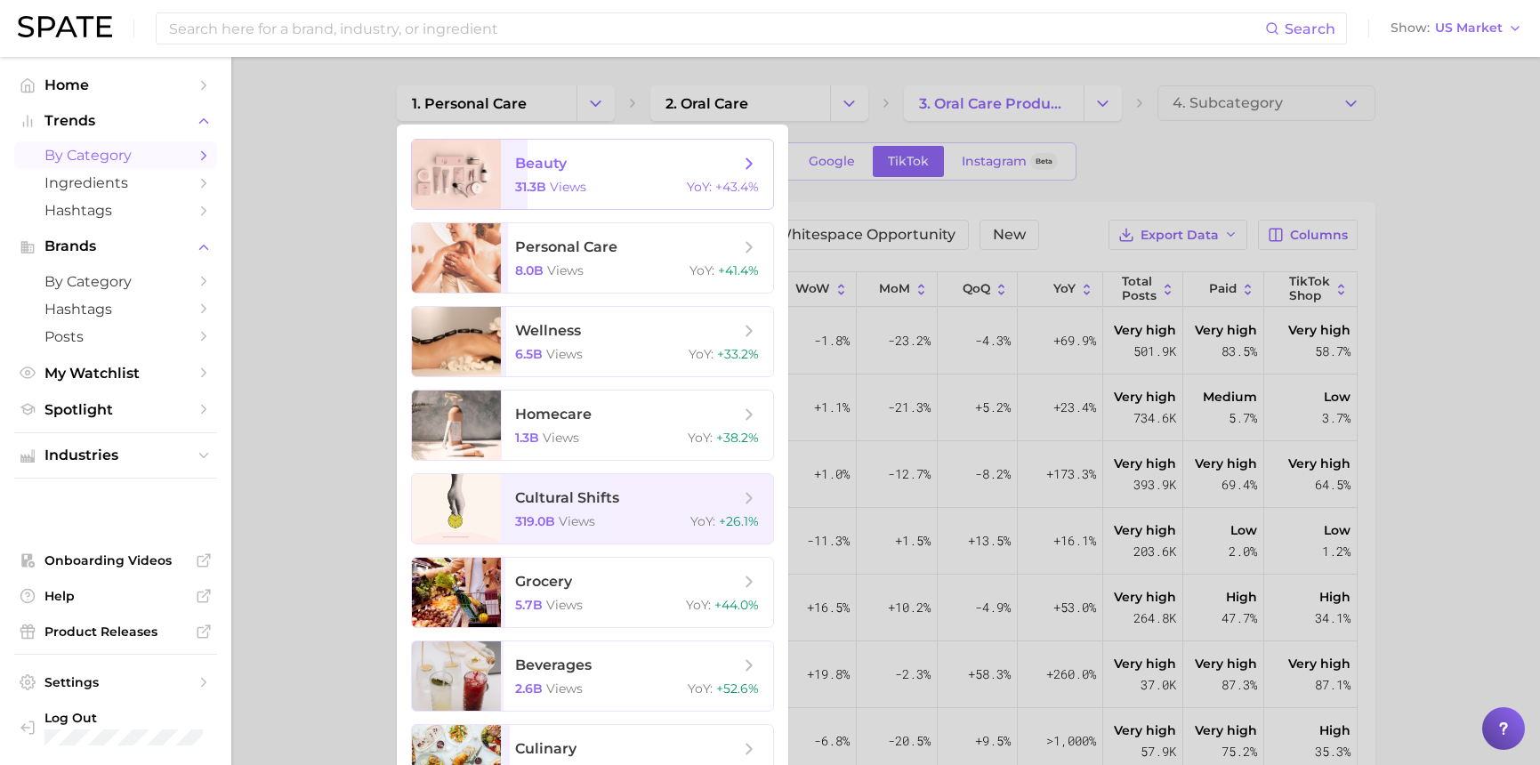
click at [567, 165] on span "beauty" at bounding box center [627, 164] width 224 height 20
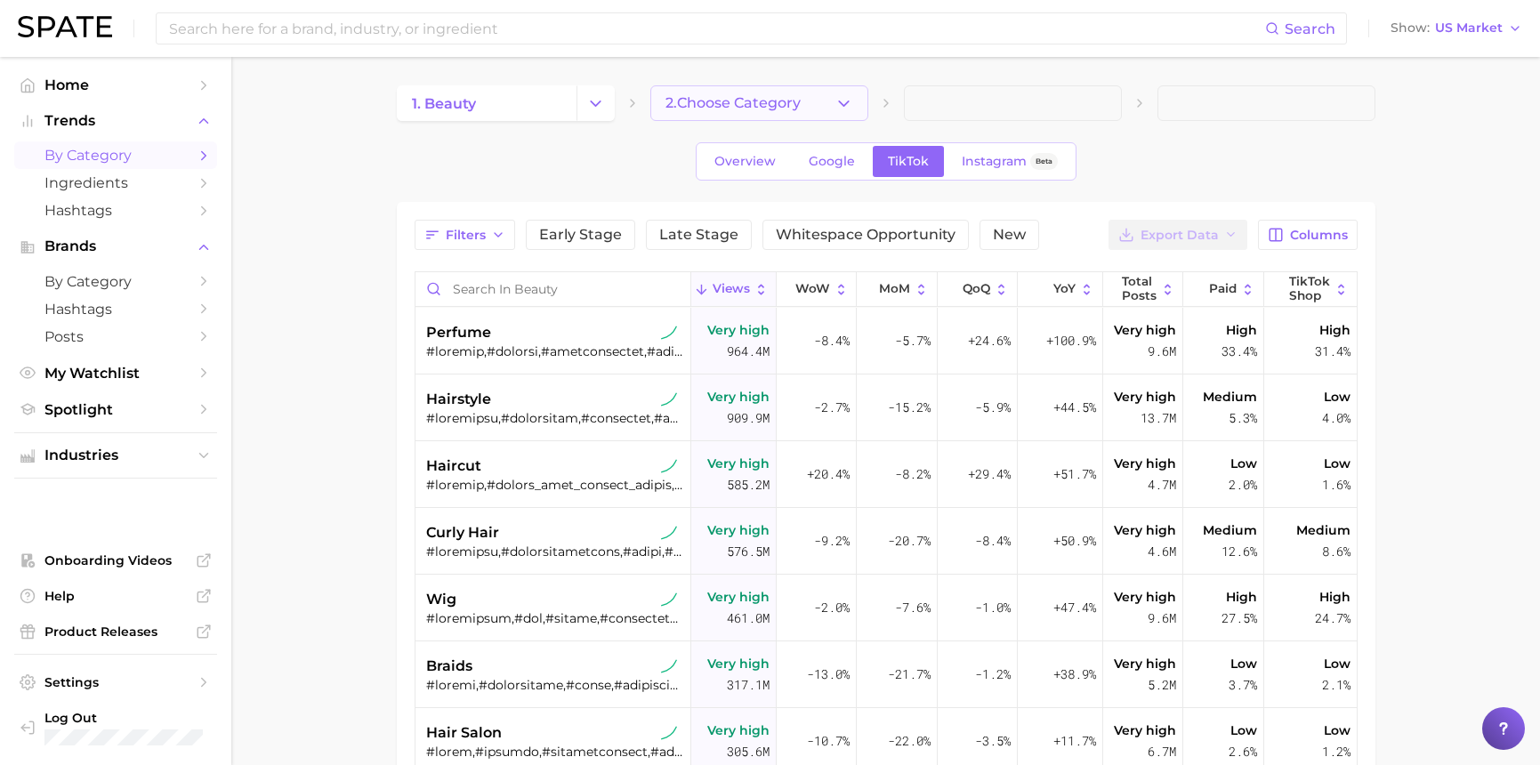
click at [848, 105] on icon "button" at bounding box center [843, 103] width 19 height 19
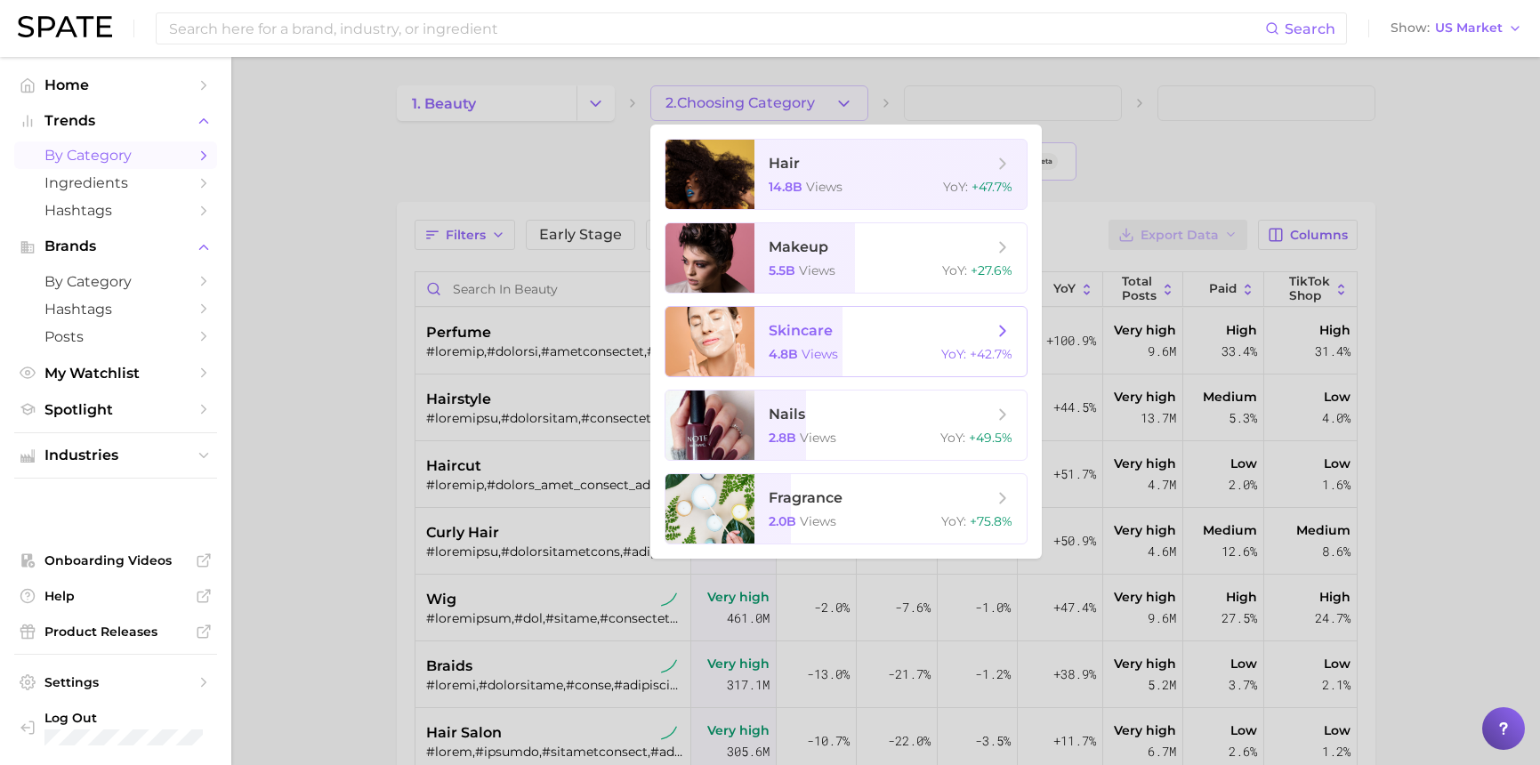
click at [829, 346] on span "views" at bounding box center [819, 354] width 36 height 16
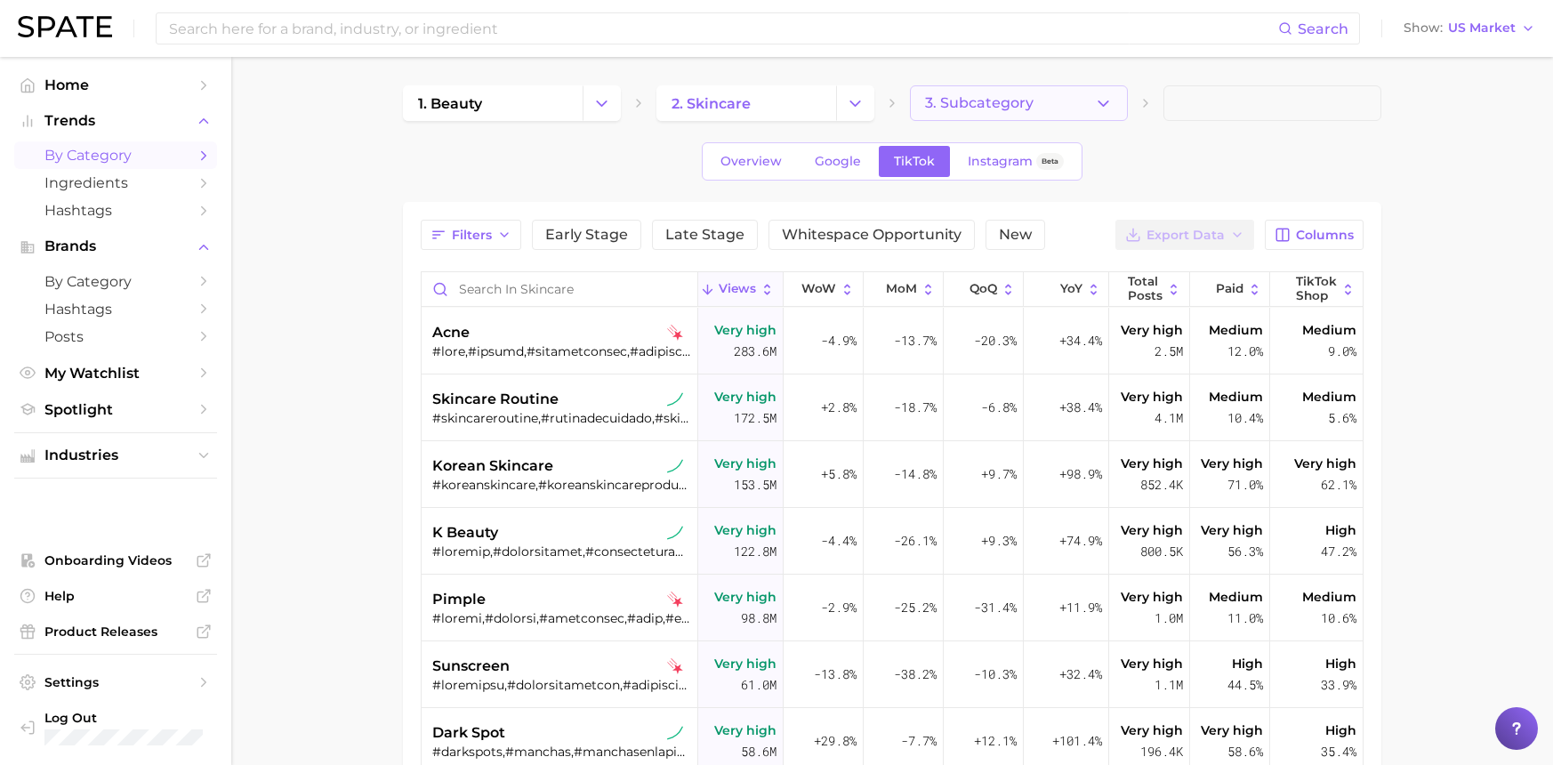
click at [1107, 93] on button "3. Subcategory" at bounding box center [1019, 103] width 218 height 36
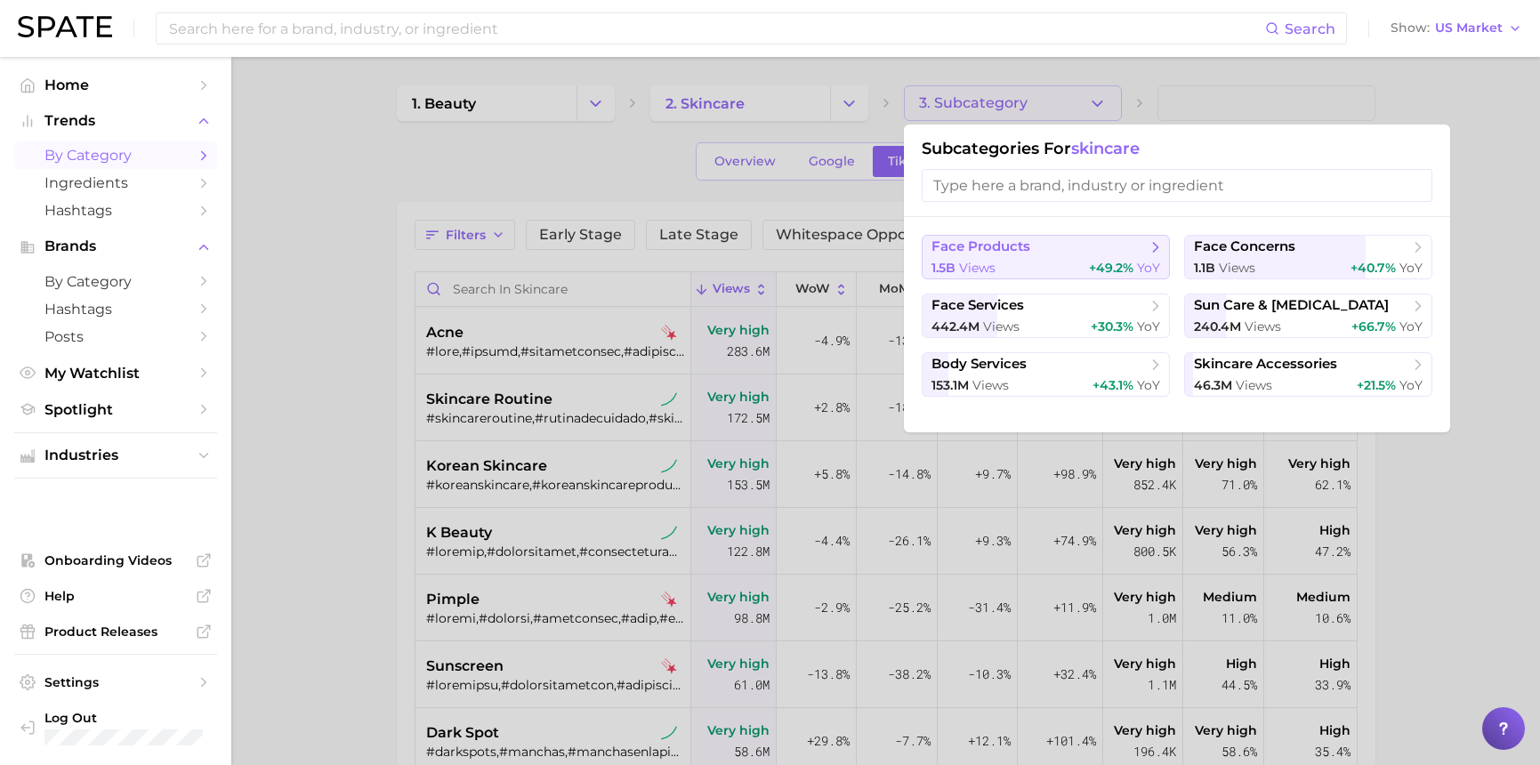
click at [1073, 244] on span "face products" at bounding box center [1039, 247] width 216 height 18
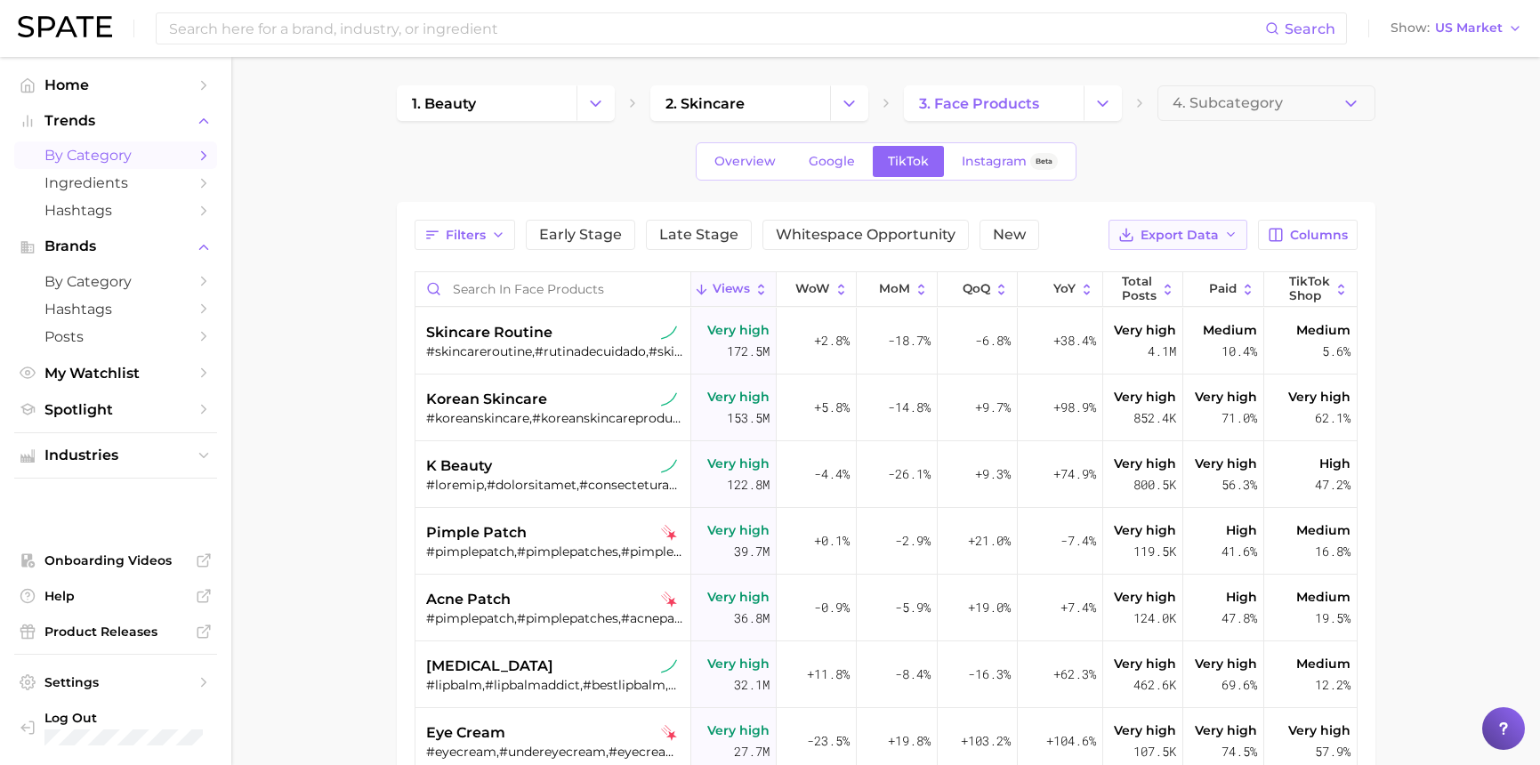
click at [1211, 229] on span "Export Data" at bounding box center [1179, 235] width 78 height 15
click at [1192, 272] on button "Table Data CSV" at bounding box center [1149, 268] width 196 height 32
click at [595, 106] on icon "Change Category" at bounding box center [595, 103] width 19 height 19
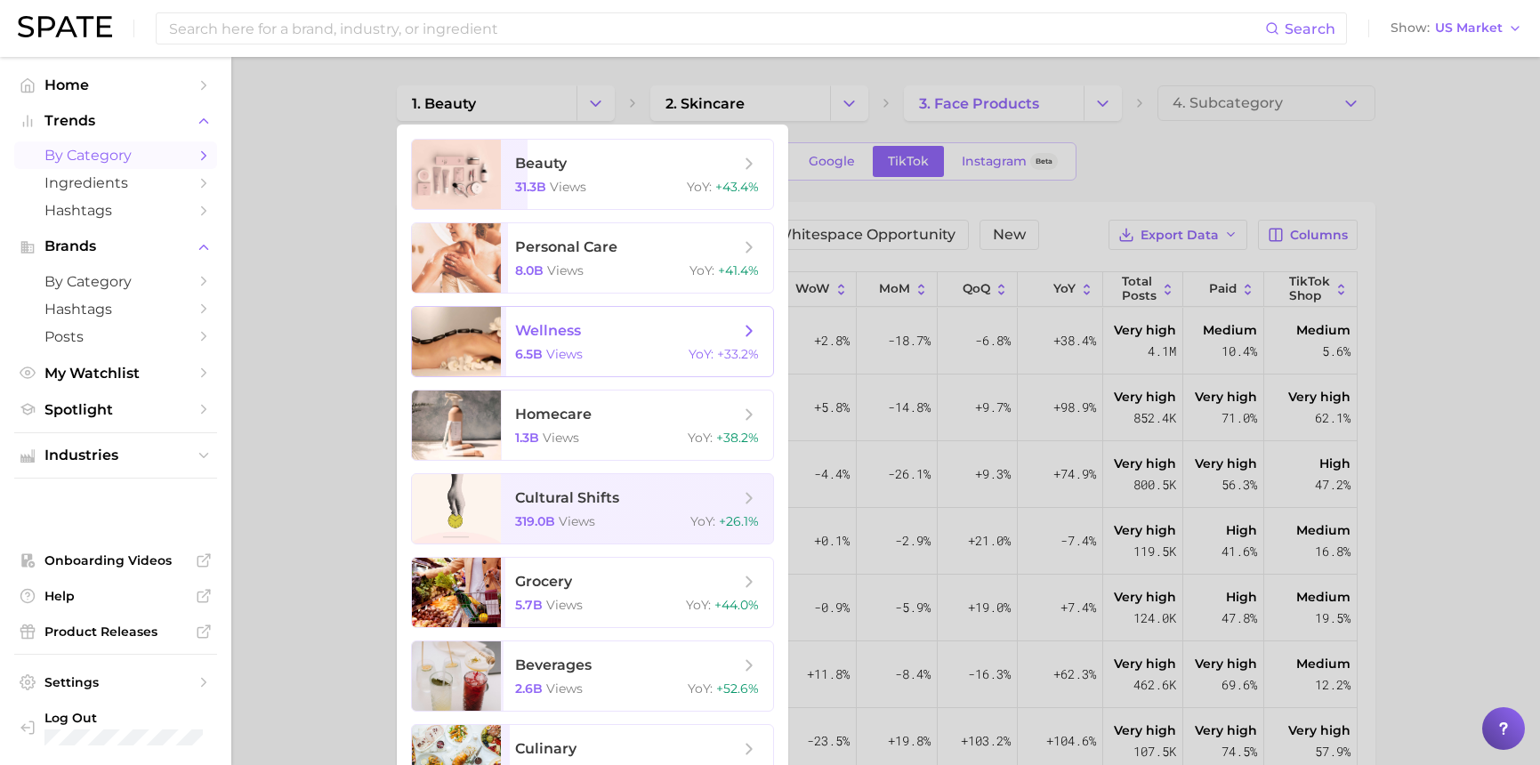
click at [607, 350] on div "6.5b views YoY : +33.2%" at bounding box center [637, 354] width 244 height 16
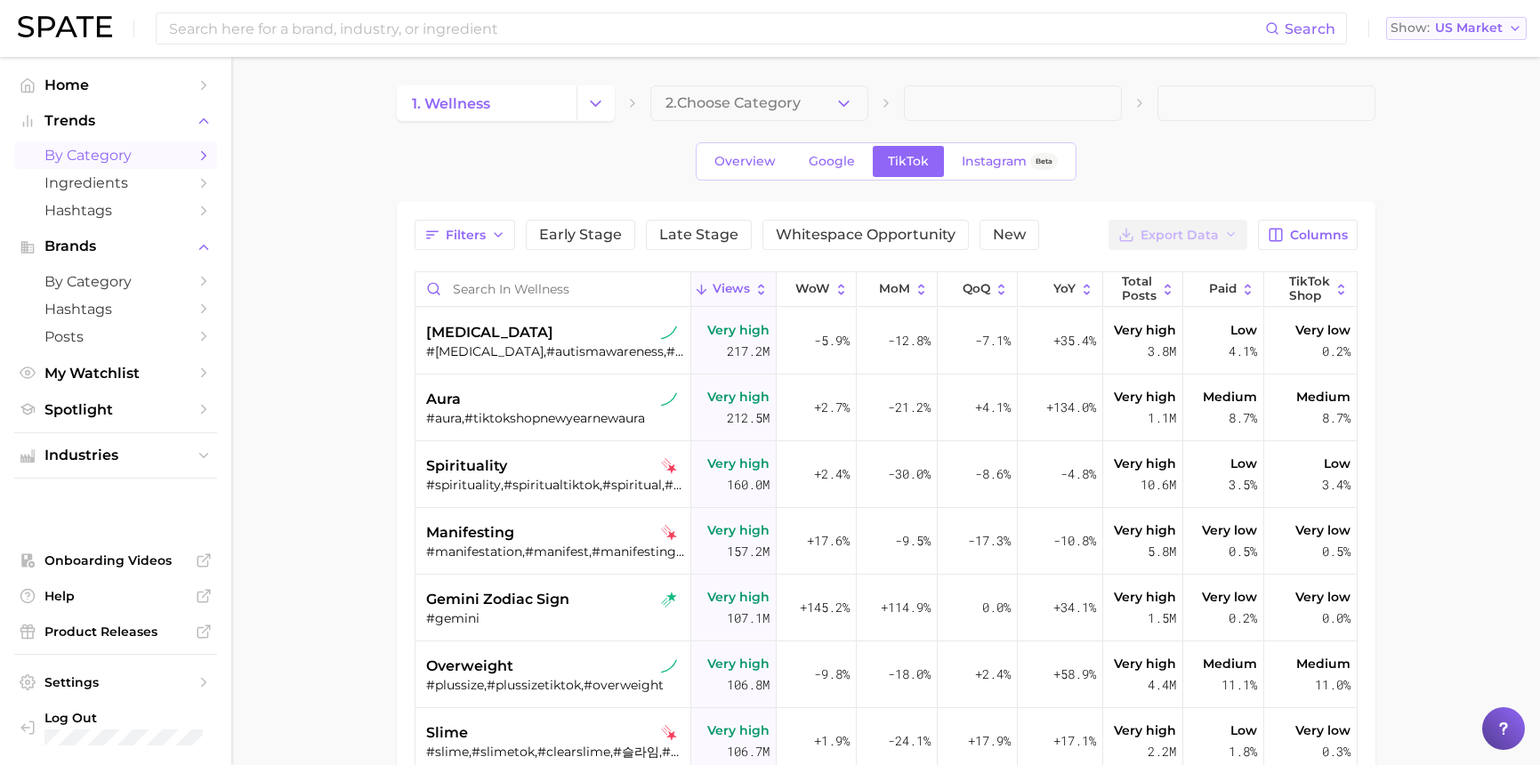
click at [1498, 26] on span "US Market" at bounding box center [1469, 28] width 68 height 10
click at [1424, 86] on span "[GEOGRAPHIC_DATA]" at bounding box center [1464, 89] width 138 height 15
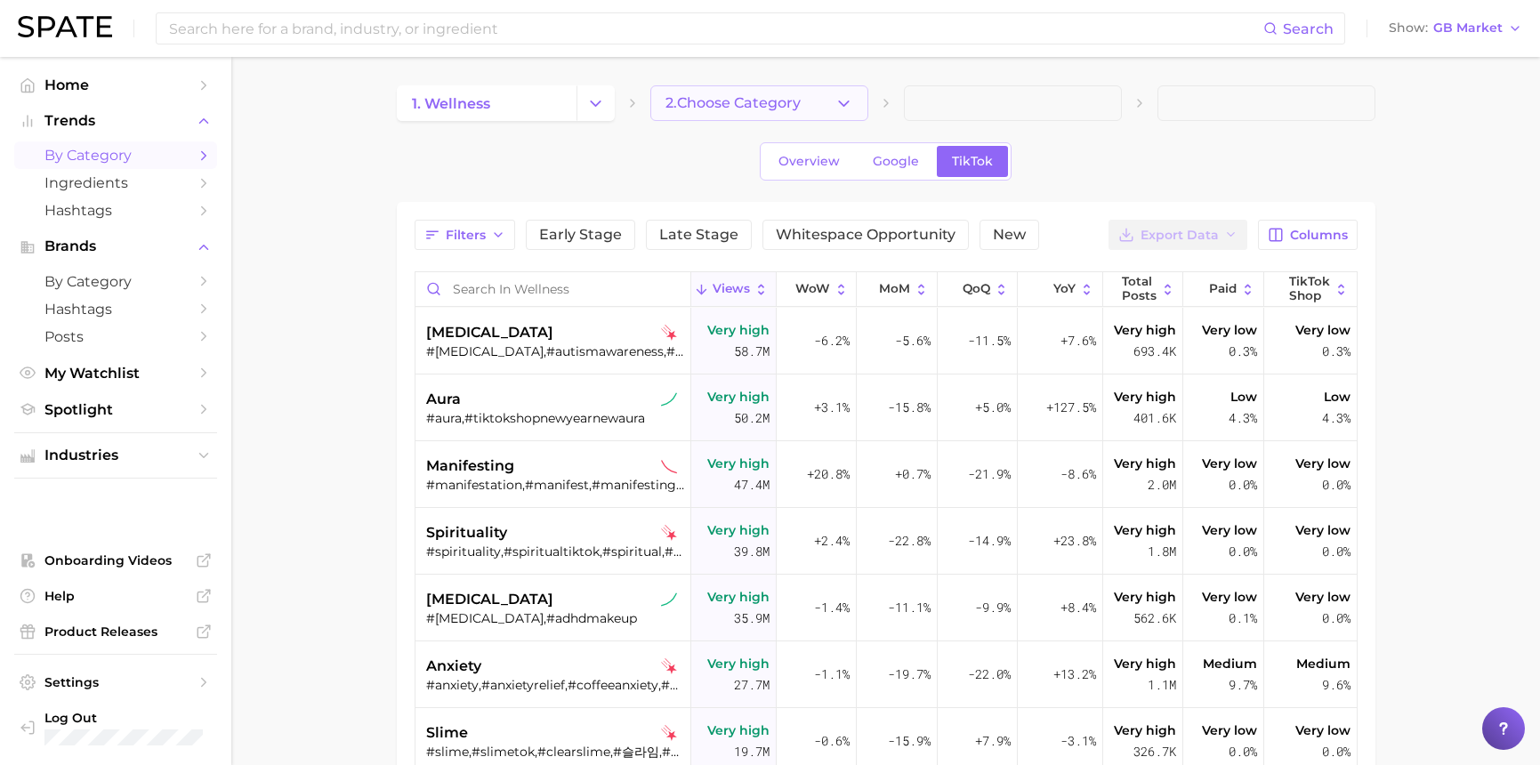
click at [852, 114] on button "2. Choose Category" at bounding box center [759, 103] width 218 height 36
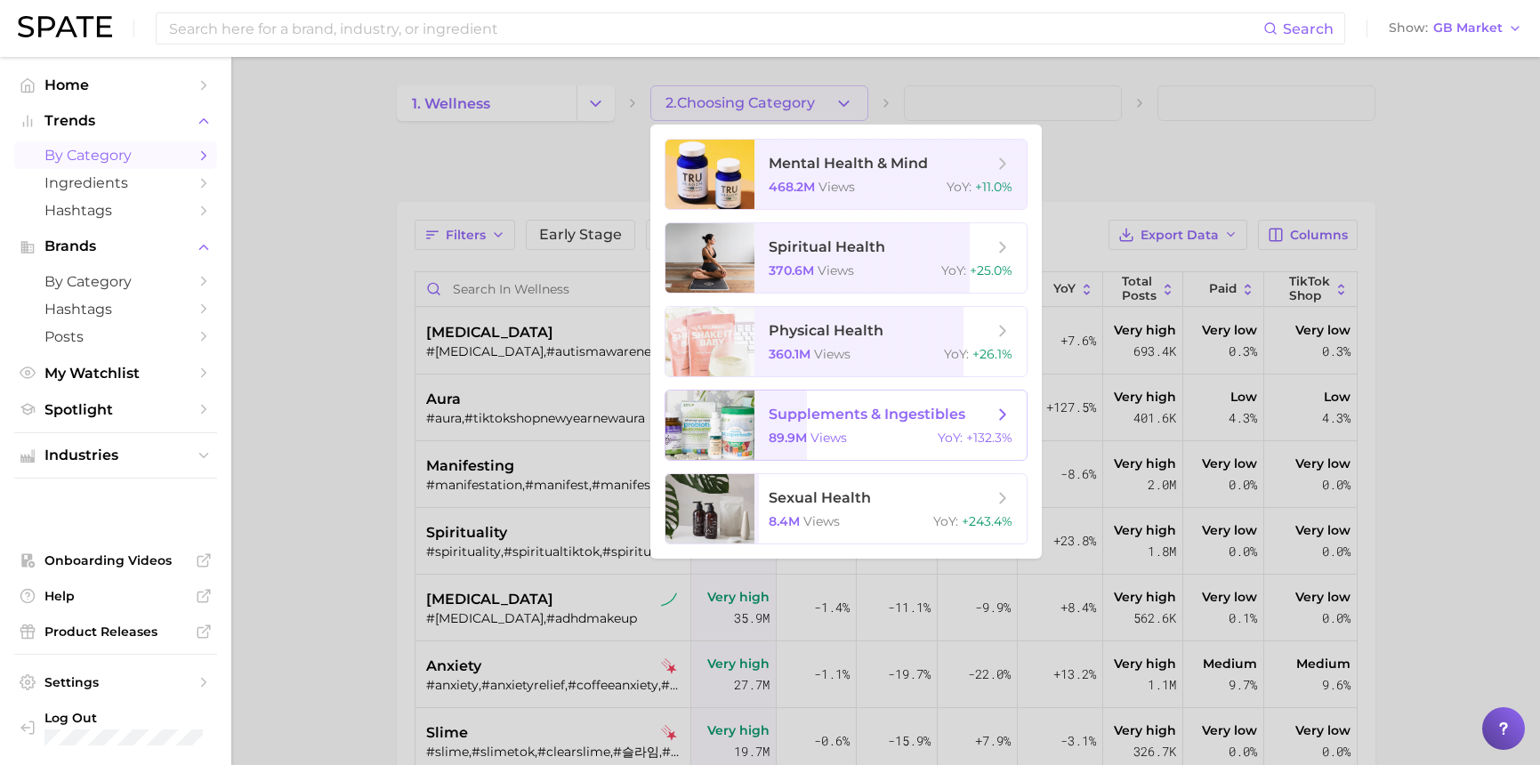
click at [865, 414] on span "supplements & ingestibles" at bounding box center [866, 414] width 197 height 17
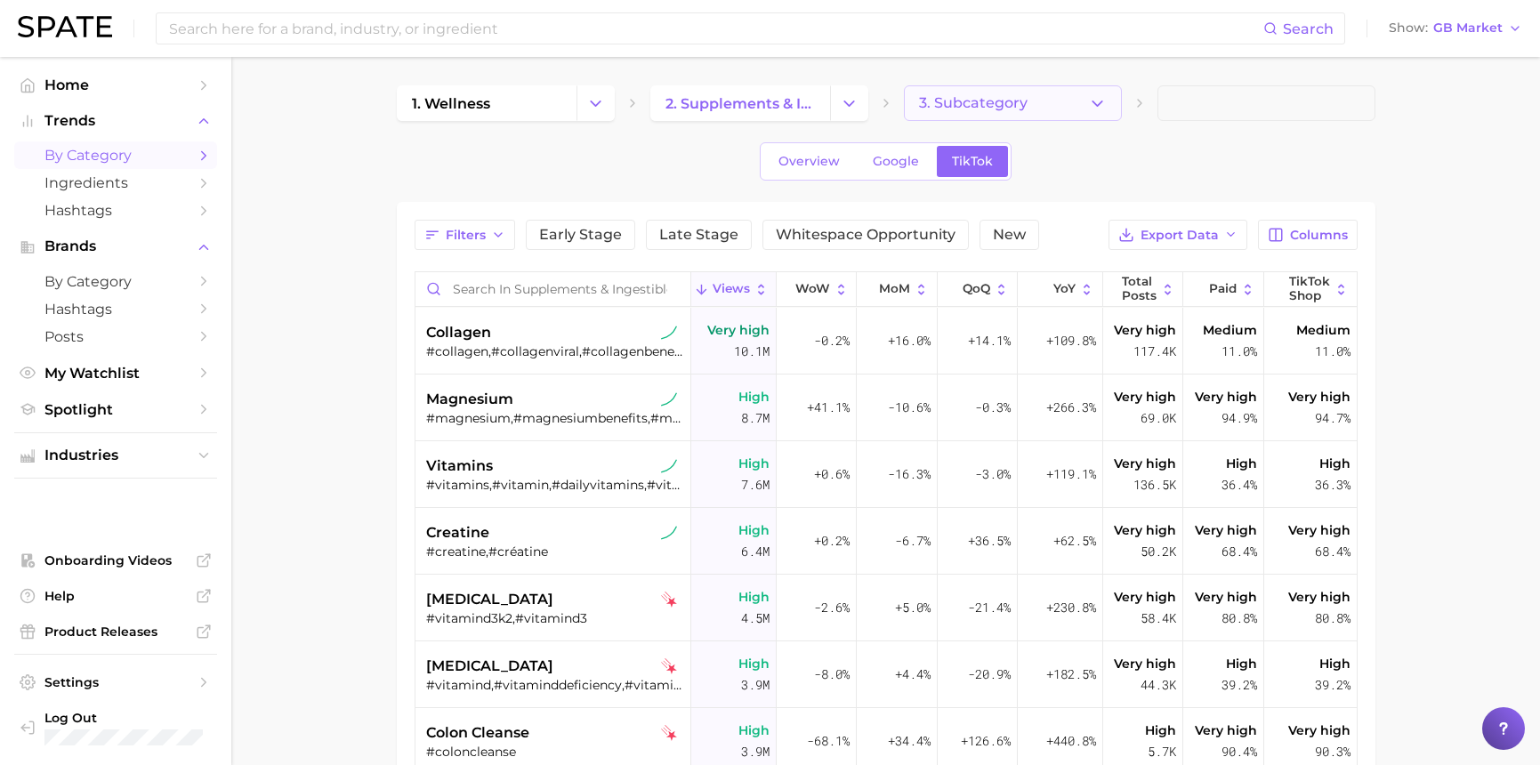
click at [1101, 98] on icon "button" at bounding box center [1097, 103] width 19 height 19
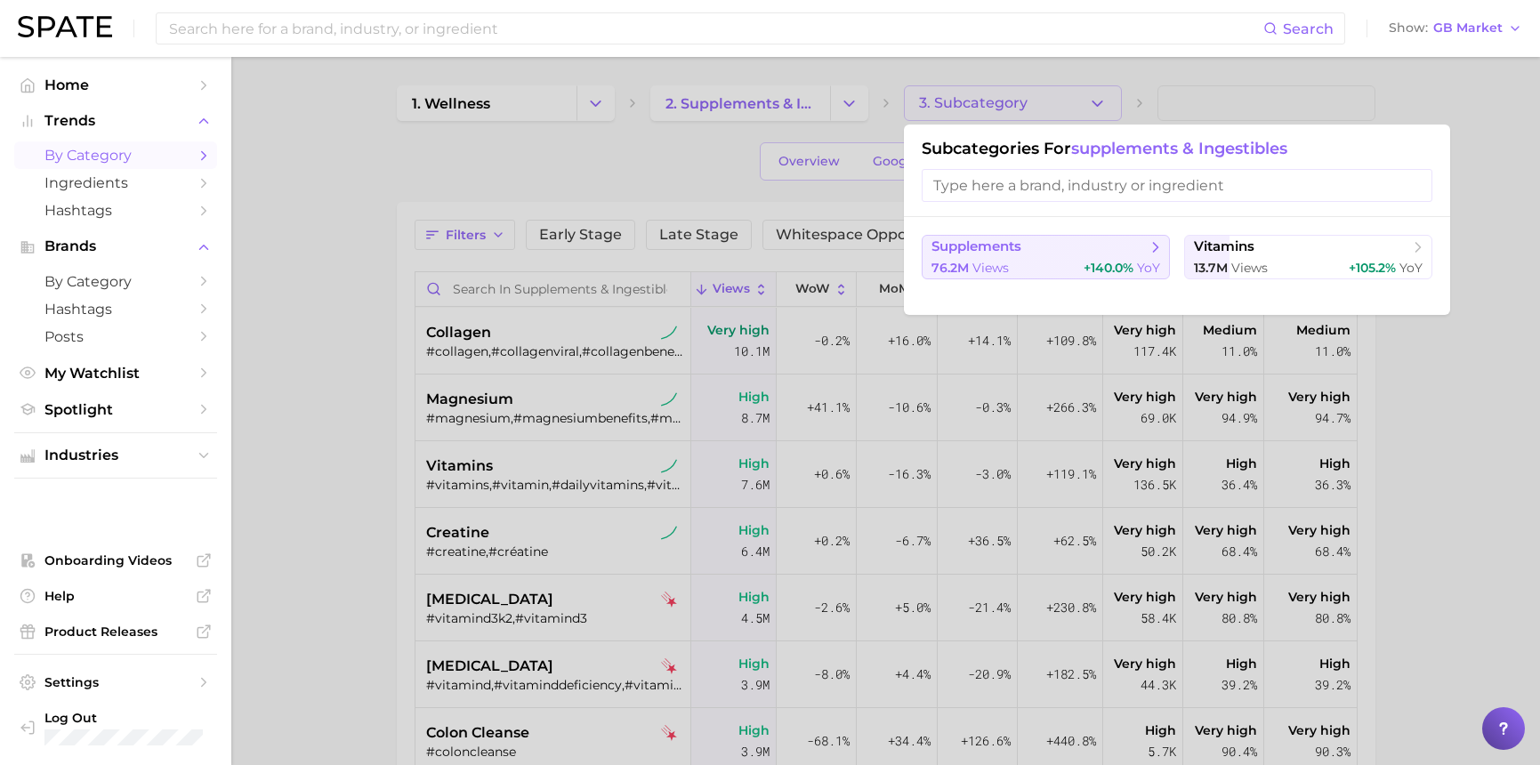
click at [1054, 263] on div "76.2m views +140.0% YoY" at bounding box center [1045, 268] width 229 height 17
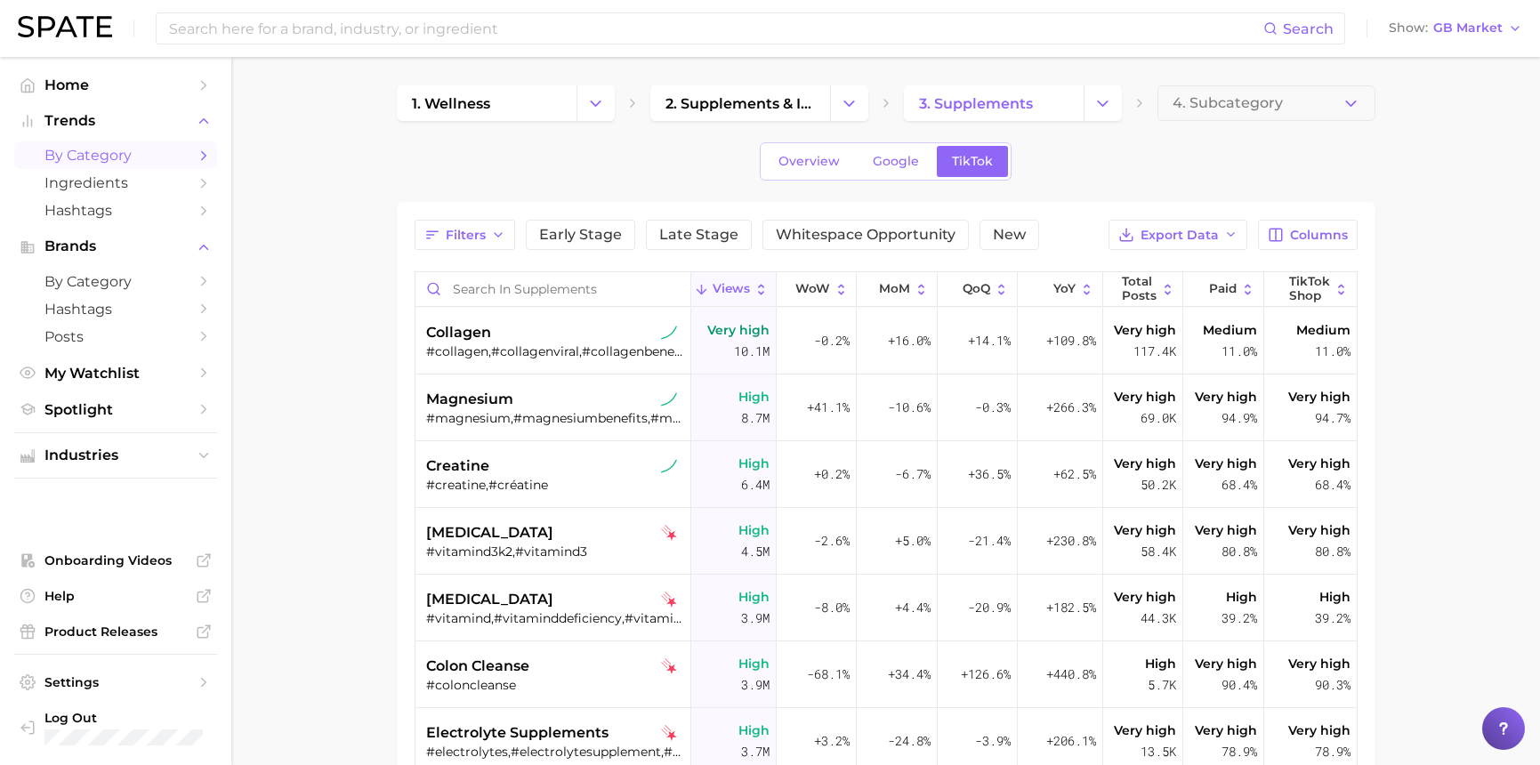
click at [1414, 197] on main "1. wellness 2. supplements & ingestibles 3. supplements 4. Subcategory Overview…" at bounding box center [885, 600] width 1308 height 1086
click at [1492, 265] on main "1. wellness 2. supplements & ingestibles 3. supplements 4. Subcategory Overview…" at bounding box center [885, 600] width 1308 height 1086
click at [1495, 259] on main "1. wellness 2. supplements & ingestibles 3. supplements 4. Subcategory Overview…" at bounding box center [885, 600] width 1308 height 1086
click at [1279, 229] on icon "button" at bounding box center [1275, 235] width 16 height 16
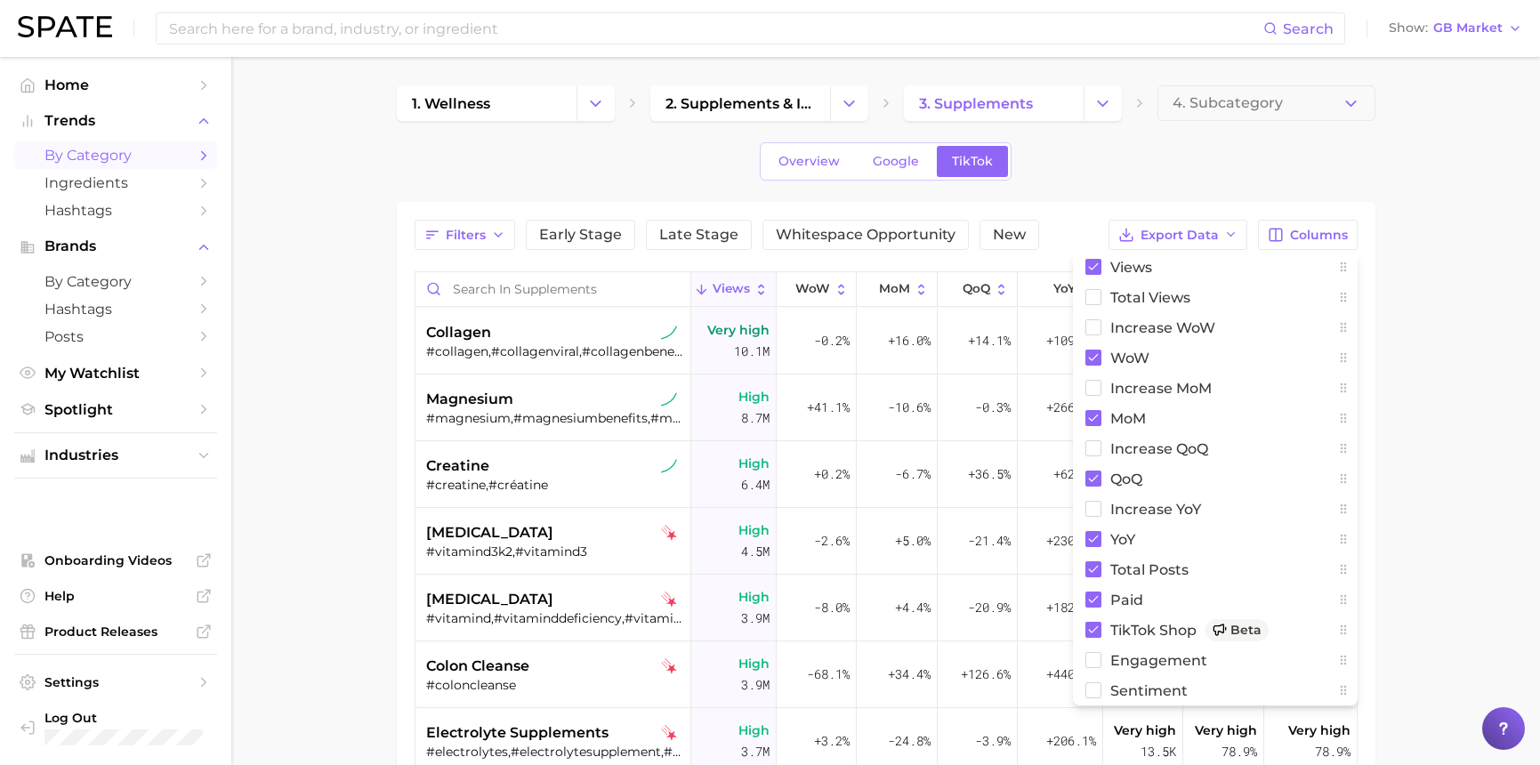
click at [1317, 181] on div "1. wellness 2. supplements & ingestibles 3. supplements 4. Subcategory Overview…" at bounding box center [886, 569] width 978 height 969
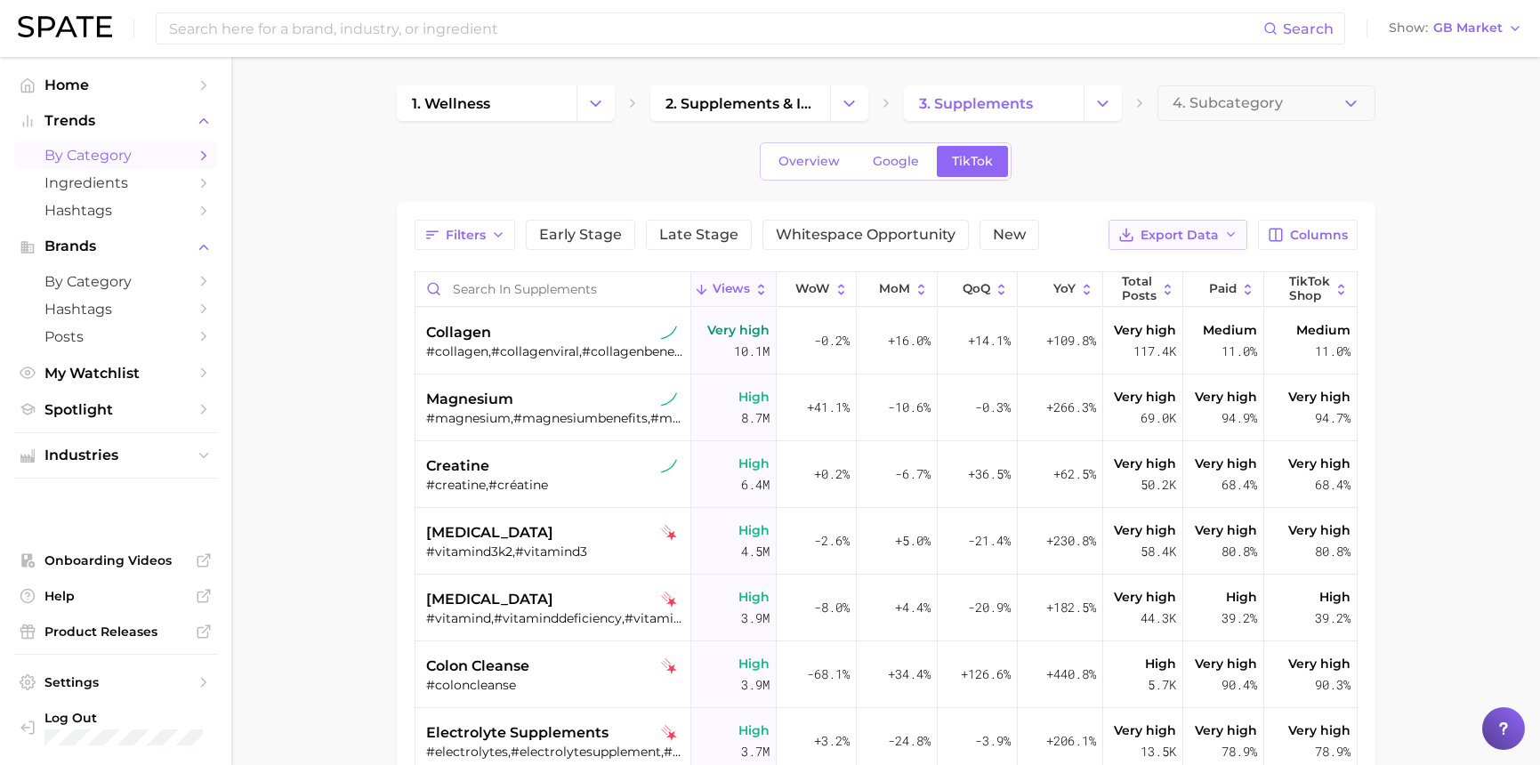
click at [1229, 230] on icon "button" at bounding box center [1231, 235] width 14 height 14
click at [1188, 261] on button "Table Data CSV" at bounding box center [1149, 268] width 196 height 32
click at [1475, 31] on span "GB Market" at bounding box center [1467, 28] width 69 height 10
click at [1419, 215] on span "Global" at bounding box center [1413, 217] width 41 height 15
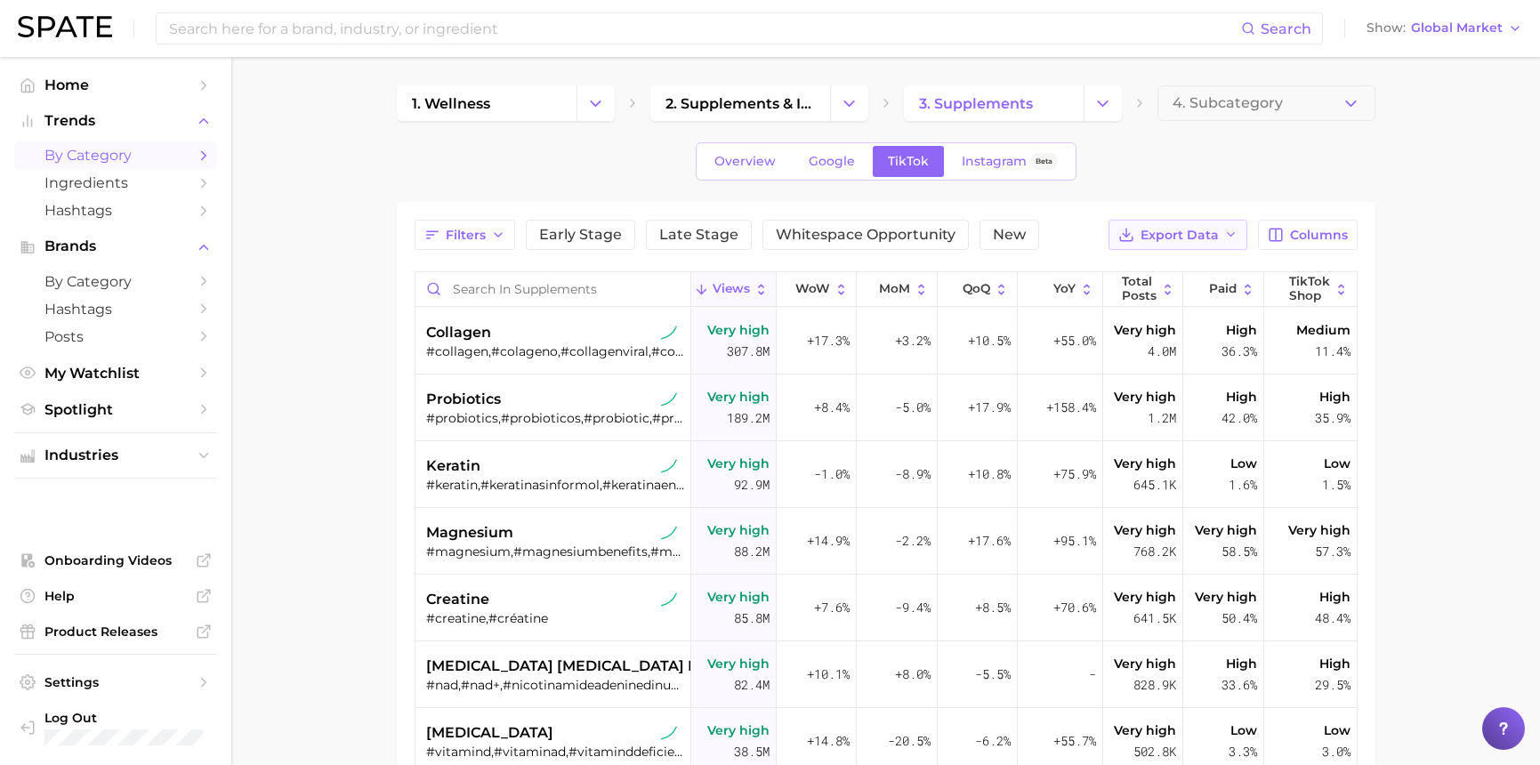
click at [1219, 229] on button "Export Data" at bounding box center [1177, 235] width 139 height 30
click at [1218, 263] on button "Table Data CSV" at bounding box center [1149, 268] width 196 height 32
